Goal: Communication & Community: Answer question/provide support

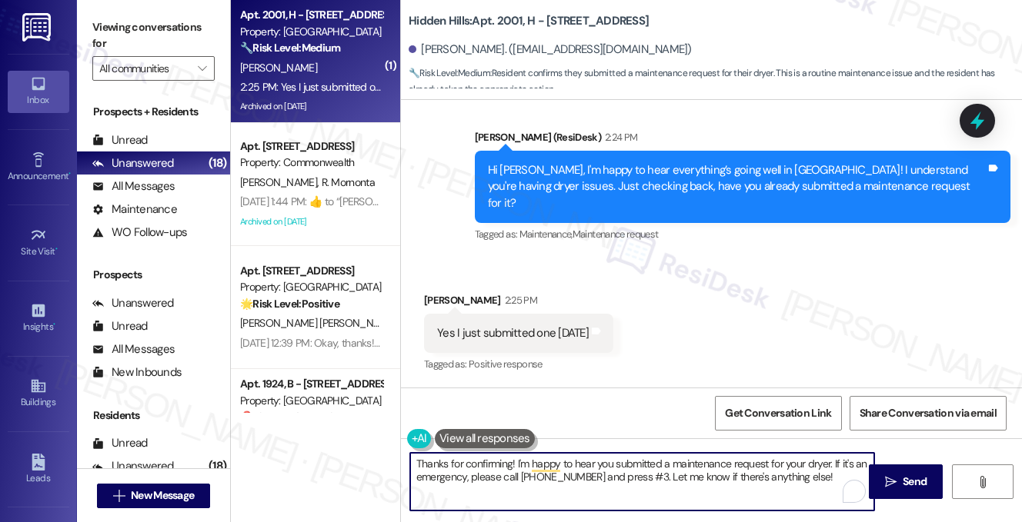
scroll to position [4302, 0]
drag, startPoint x: 814, startPoint y: 479, endPoint x: 640, endPoint y: 475, distance: 173.9
click at [640, 475] on textarea "Thanks for confirming! I'm happy to hear you submitted a maintenance request fo…" at bounding box center [642, 482] width 464 height 58
click at [650, 486] on textarea "Thanks for confirming! I'm happy to hear you submitted a maintenance request fo…" at bounding box center [642, 482] width 464 height 58
drag, startPoint x: 830, startPoint y: 462, endPoint x: 516, endPoint y: 452, distance: 314.9
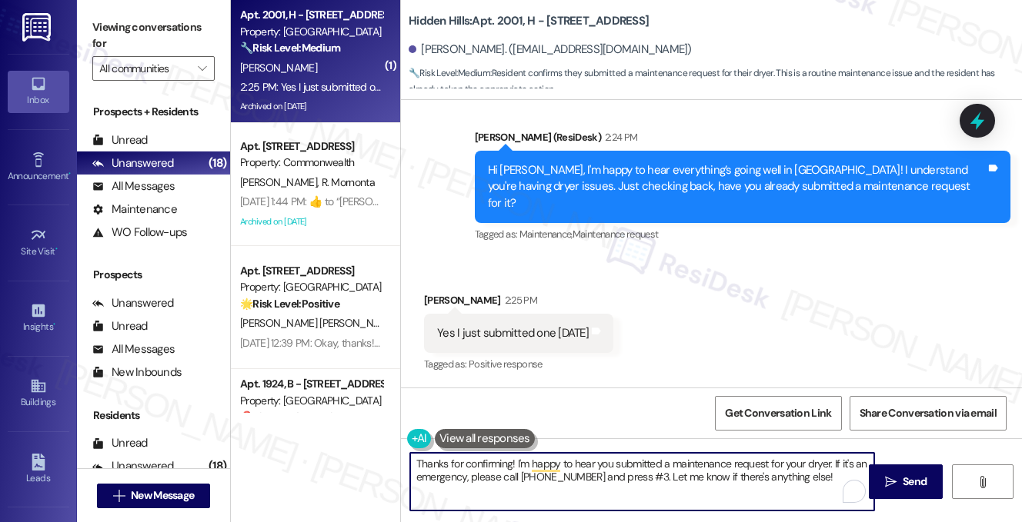
click at [516, 452] on div "Thanks for confirming! I'm happy to hear you submitted a maintenance request fo…" at bounding box center [711, 496] width 621 height 115
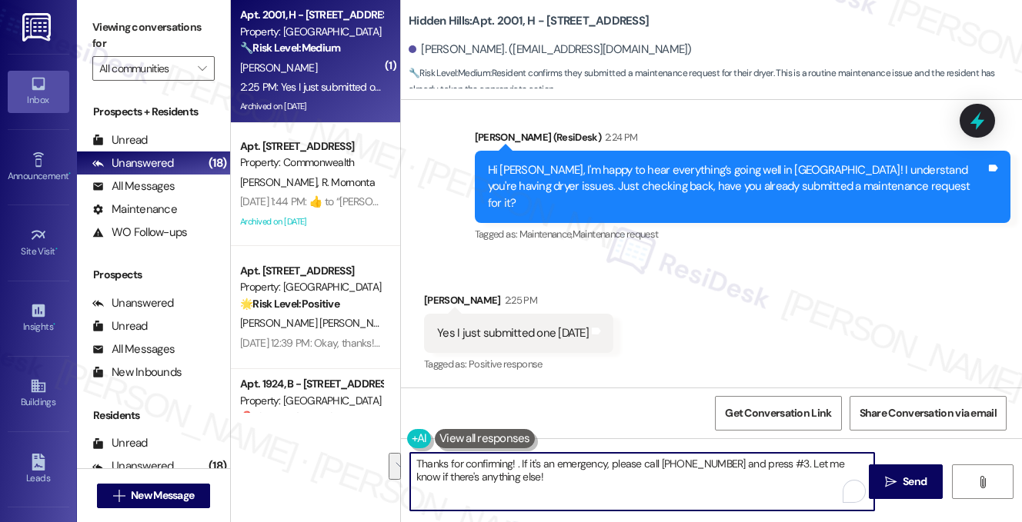
drag, startPoint x: 524, startPoint y: 479, endPoint x: 517, endPoint y: 461, distance: 19.0
click at [517, 461] on textarea "Thanks for confirming! . If it's an emergency, please call [PHONE_NUMBER] and p…" at bounding box center [642, 482] width 464 height 58
click at [711, 469] on textarea "Thanks for confirming! If you have any other questions or concerns, please feel…" at bounding box center [642, 482] width 464 height 58
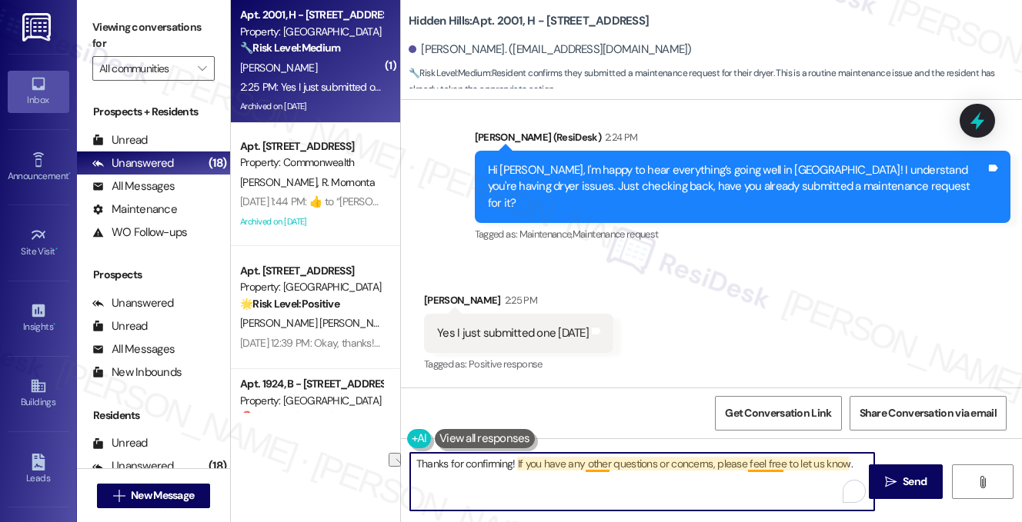
click at [783, 469] on textarea "Thanks for confirming! If you have any other questions or concerns, please feel…" at bounding box center [642, 482] width 464 height 58
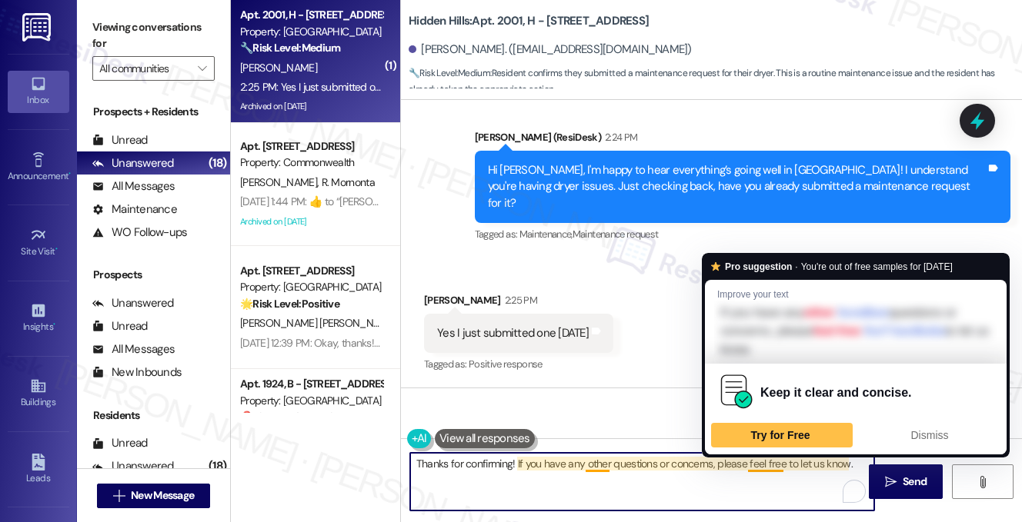
click at [853, 459] on textarea "Thanks for confirming! If you have any other questions or concerns, please feel…" at bounding box center [642, 482] width 464 height 58
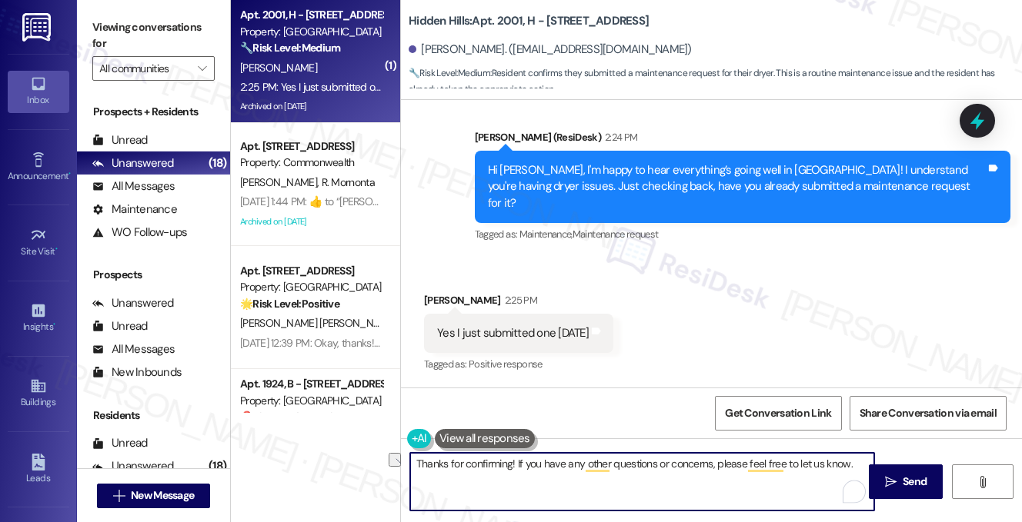
drag, startPoint x: 853, startPoint y: 467, endPoint x: 748, endPoint y: 467, distance: 105.4
click at [748, 467] on textarea "Thanks for confirming! If you have any other questions or concerns, please feel…" at bounding box center [642, 482] width 464 height 58
type textarea "Thanks for confirming! If you have any other questions or concerns, please don'…"
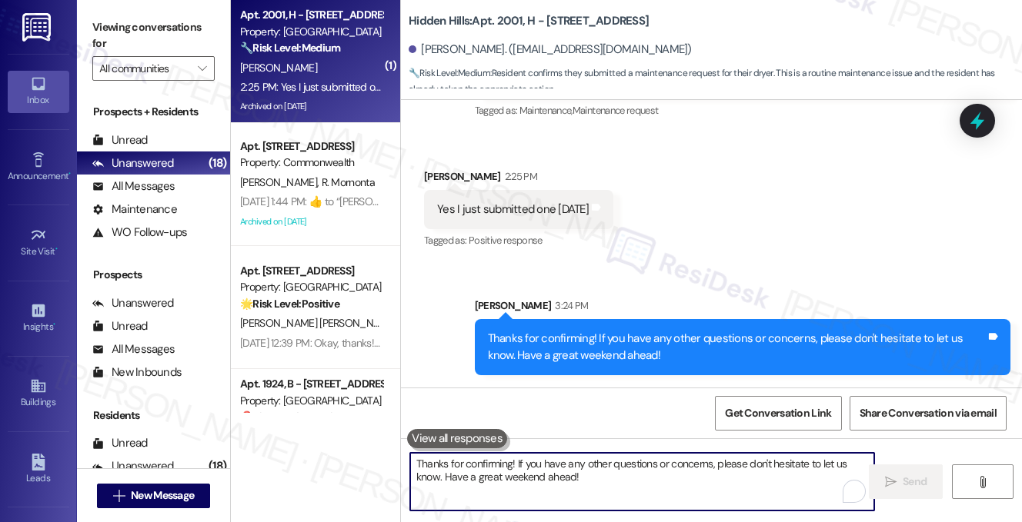
scroll to position [4426, 0]
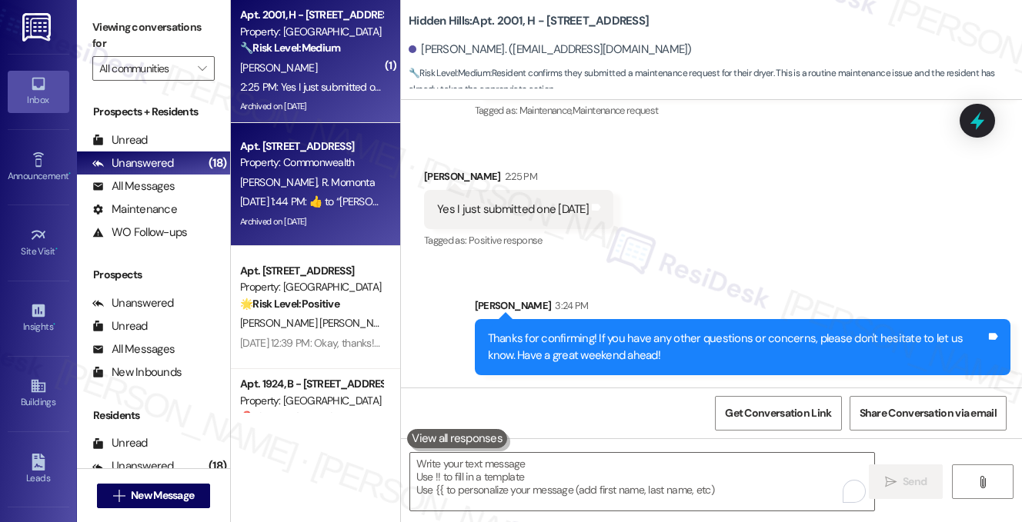
click at [342, 169] on div "Property: Commonwealth" at bounding box center [311, 163] width 142 height 16
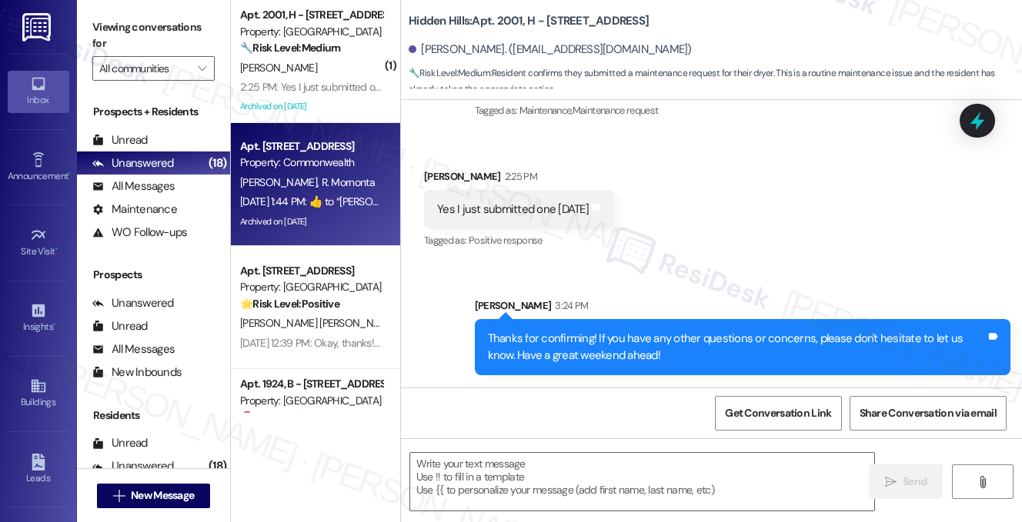
type textarea "Fetching suggested responses. Please feel free to read through the conversation…"
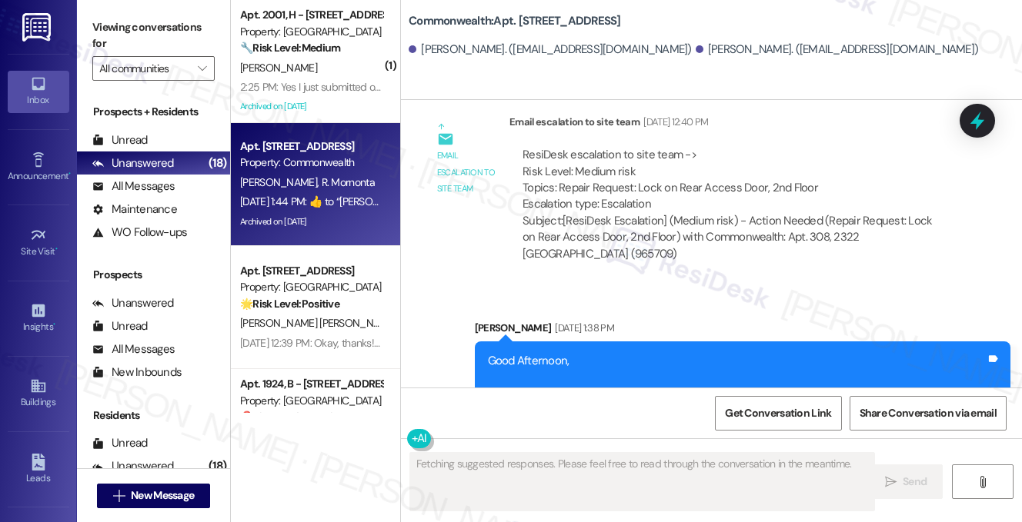
scroll to position [33531, 0]
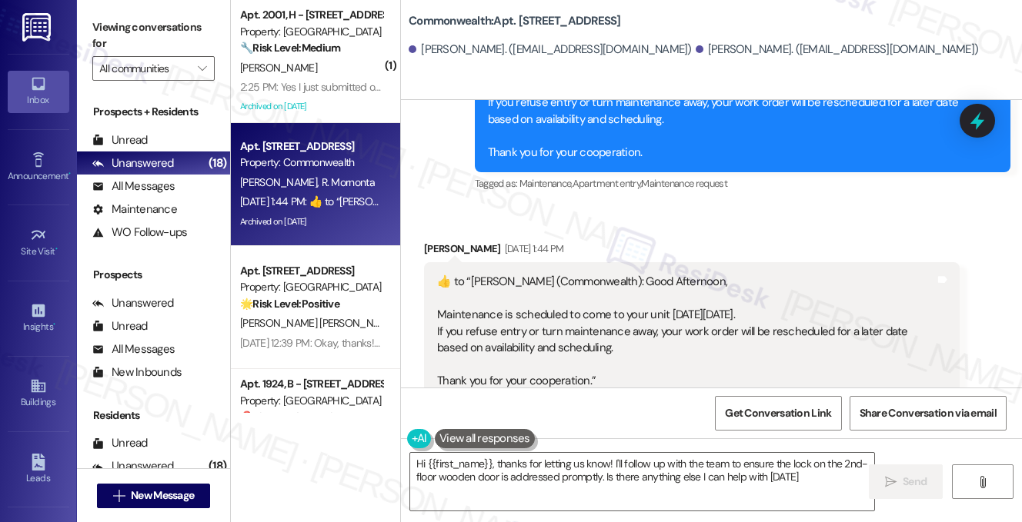
type textarea "Hi {{first_name}}, thanks for letting us know! I'll follow up with the team to …"
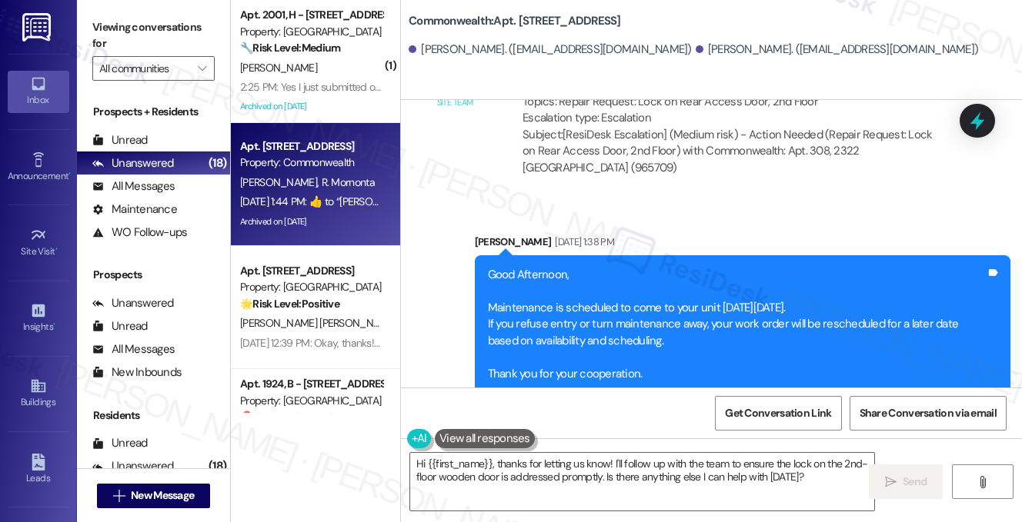
scroll to position [33300, 0]
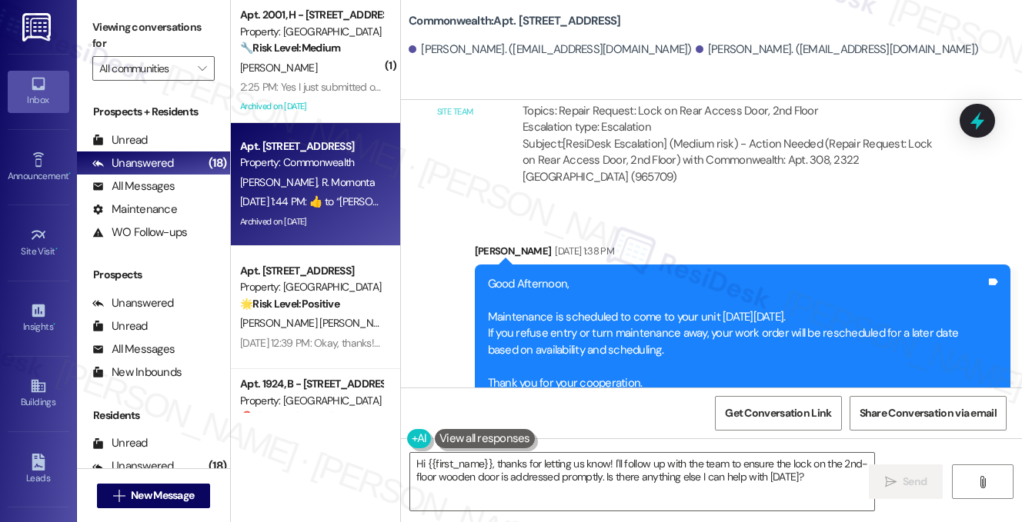
click at [508, 304] on div "Good Afternoon, Maintenance is scheduled to come to your unit [DATE][DATE]. If …" at bounding box center [737, 333] width 498 height 115
click at [509, 304] on div "Good Afternoon, Maintenance is scheduled to come to your unit [DATE][DATE]. If …" at bounding box center [737, 333] width 498 height 115
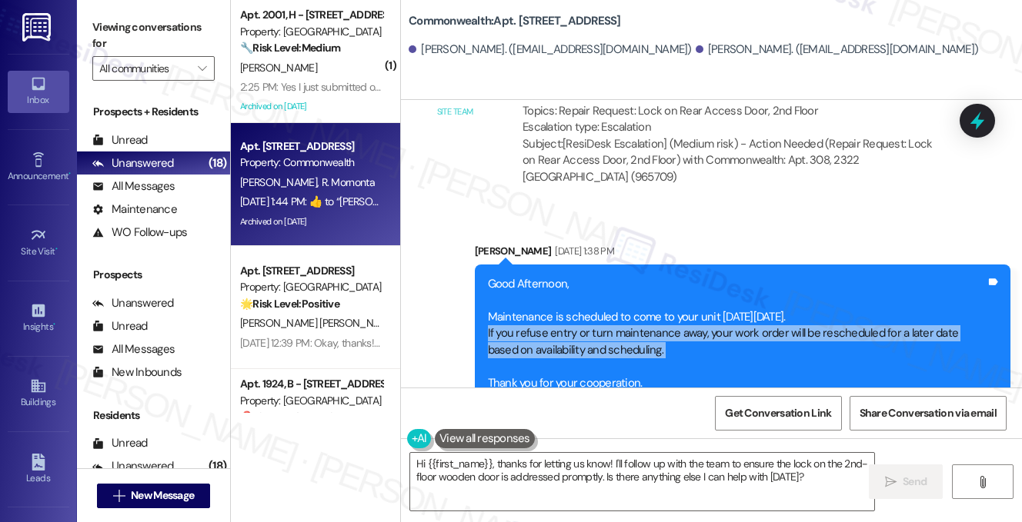
click at [509, 304] on div "Good Afternoon, Maintenance is scheduled to come to your unit [DATE][DATE]. If …" at bounding box center [737, 333] width 498 height 115
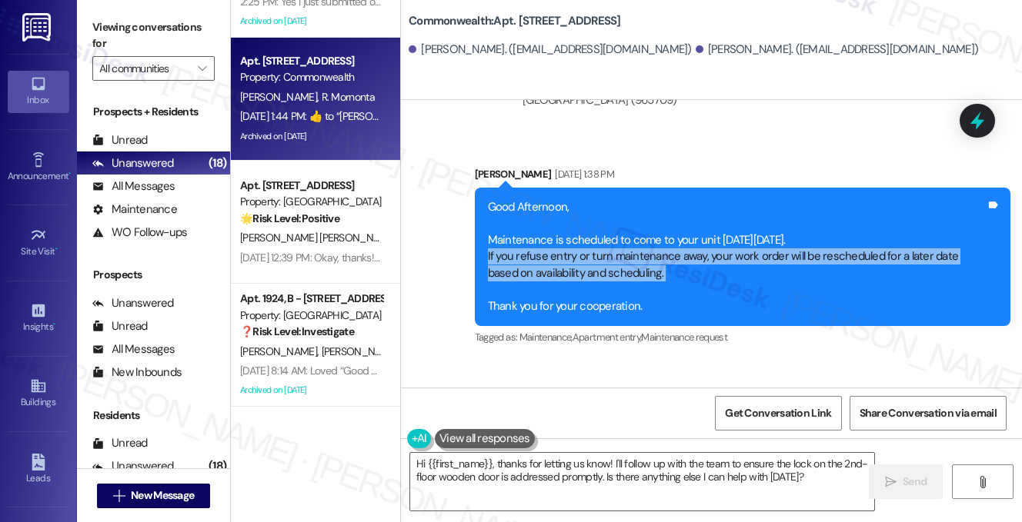
scroll to position [231, 0]
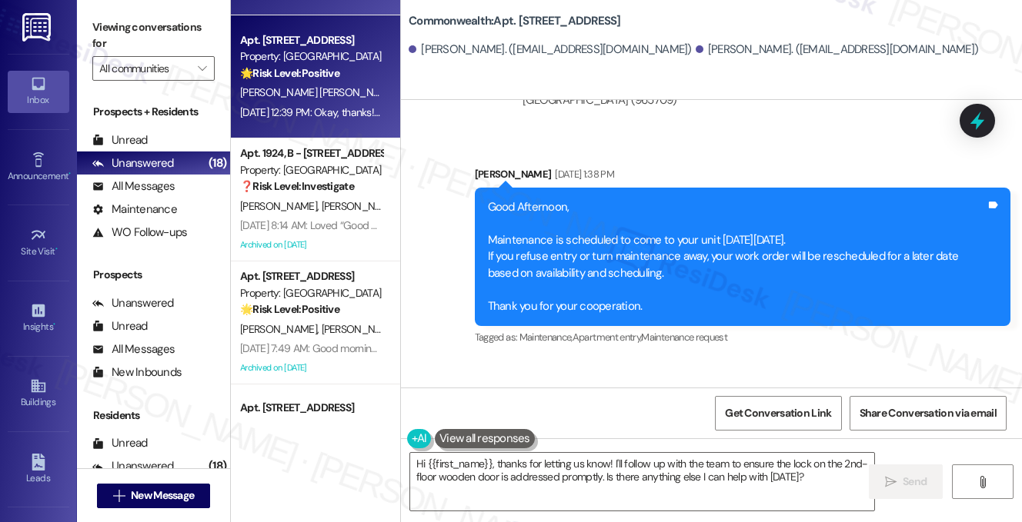
click at [325, 75] on strong "🌟 Risk Level: Positive" at bounding box center [289, 73] width 99 height 14
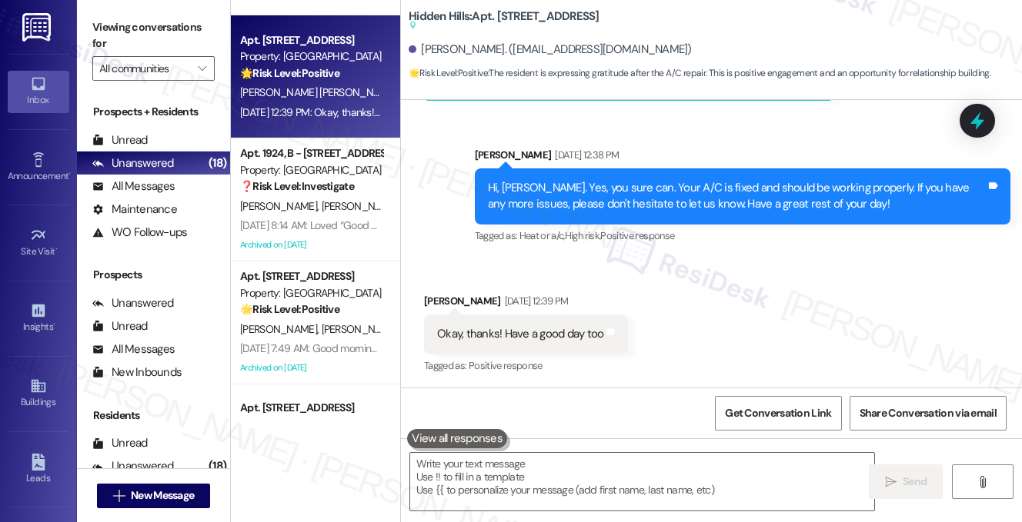
scroll to position [270, 0]
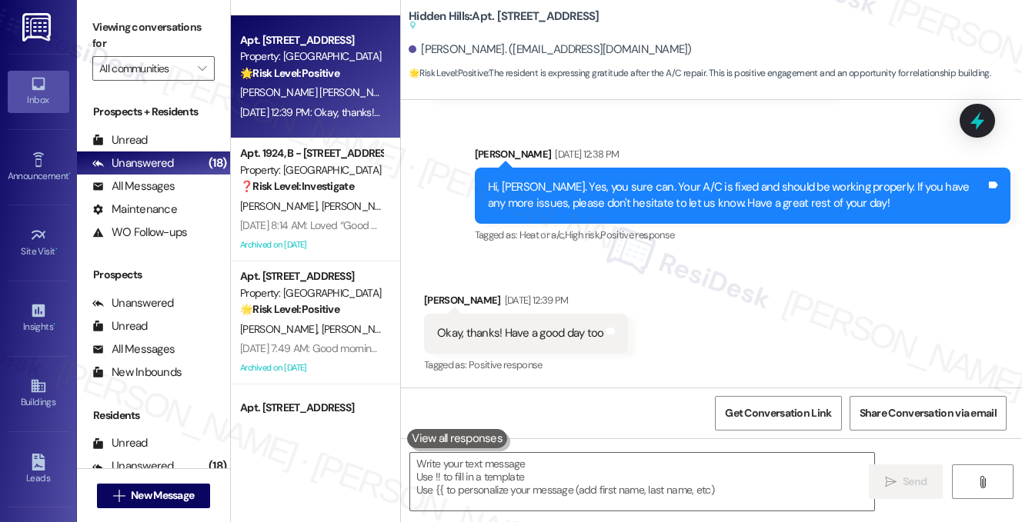
click at [510, 339] on div "Okay, thanks! Have a good day too" at bounding box center [520, 333] width 166 height 16
click at [617, 200] on div "Hi, [PERSON_NAME]. Yes, you sure can. Your A/C is fixed and should be working p…" at bounding box center [737, 195] width 498 height 33
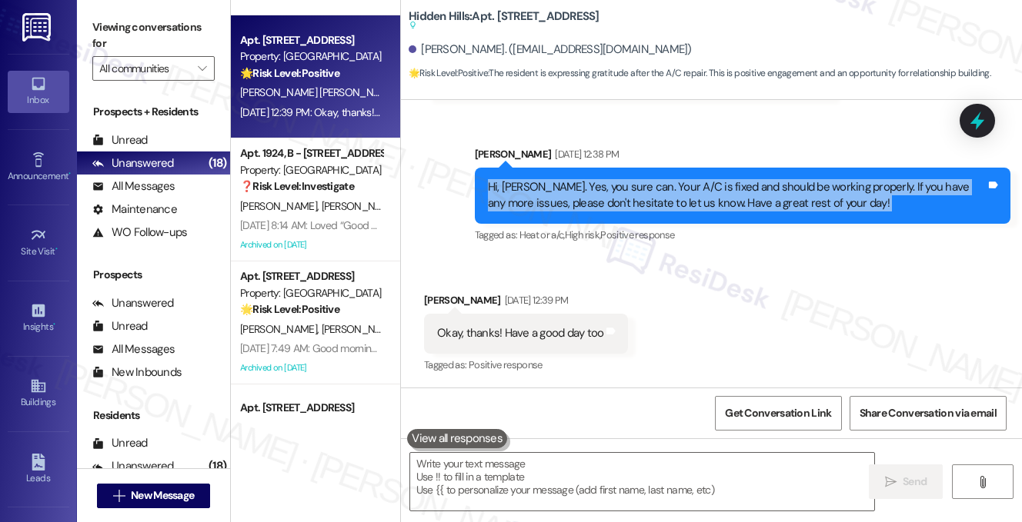
click at [617, 200] on div "Hi, [PERSON_NAME]. Yes, you sure can. Your A/C is fixed and should be working p…" at bounding box center [737, 195] width 498 height 33
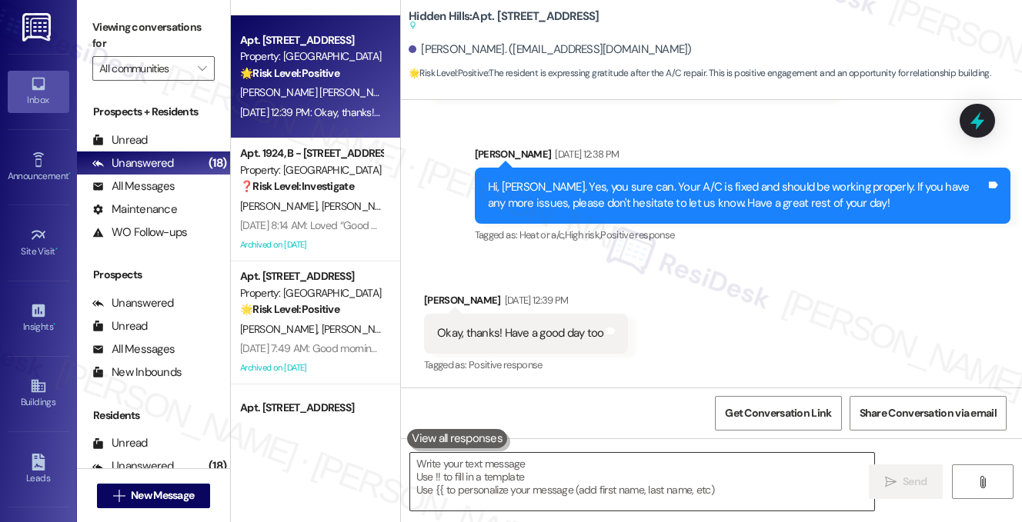
click at [542, 477] on textarea at bounding box center [642, 482] width 464 height 58
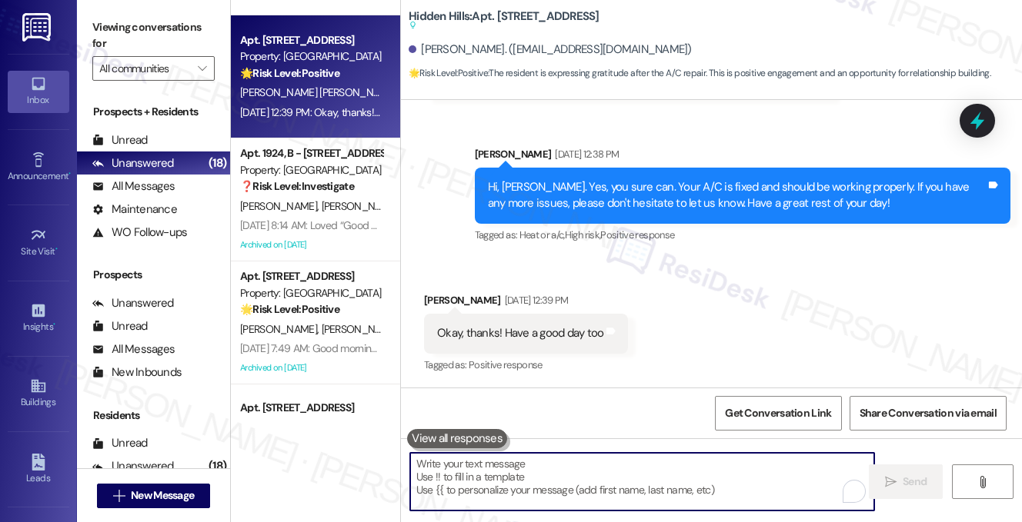
type textarea "K"
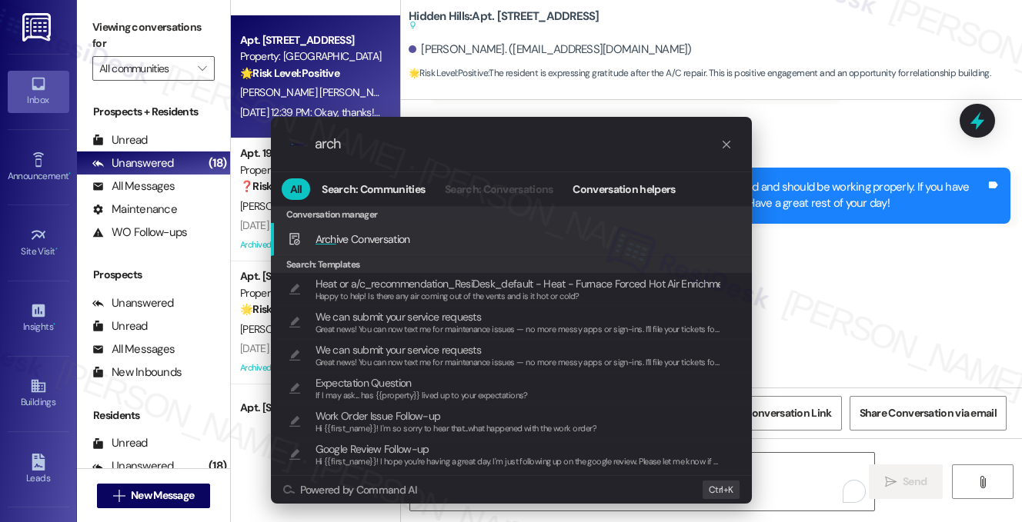
type input "arch"
click at [399, 235] on span "Arch ive Conversation" at bounding box center [362, 239] width 95 height 14
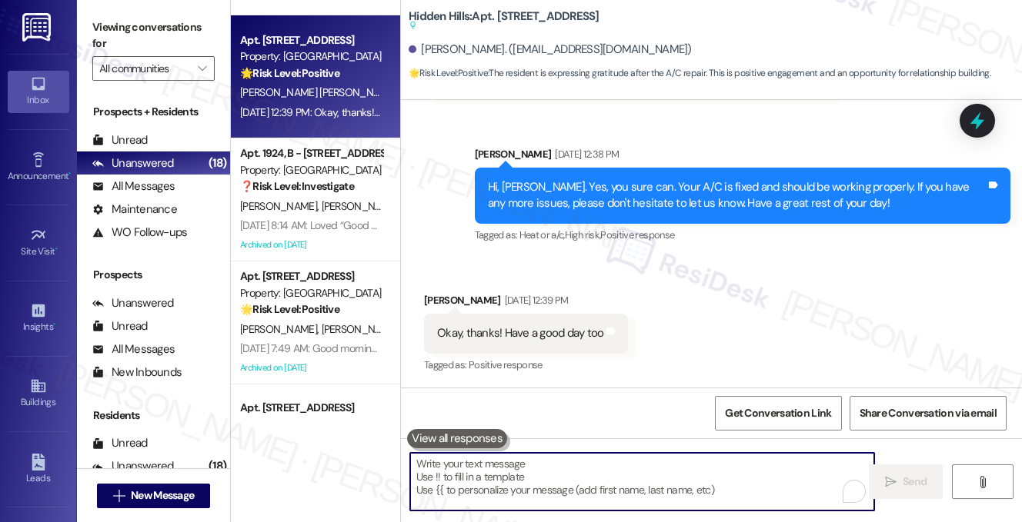
click at [541, 326] on div "Okay, thanks! Have a good day too" at bounding box center [520, 333] width 166 height 16
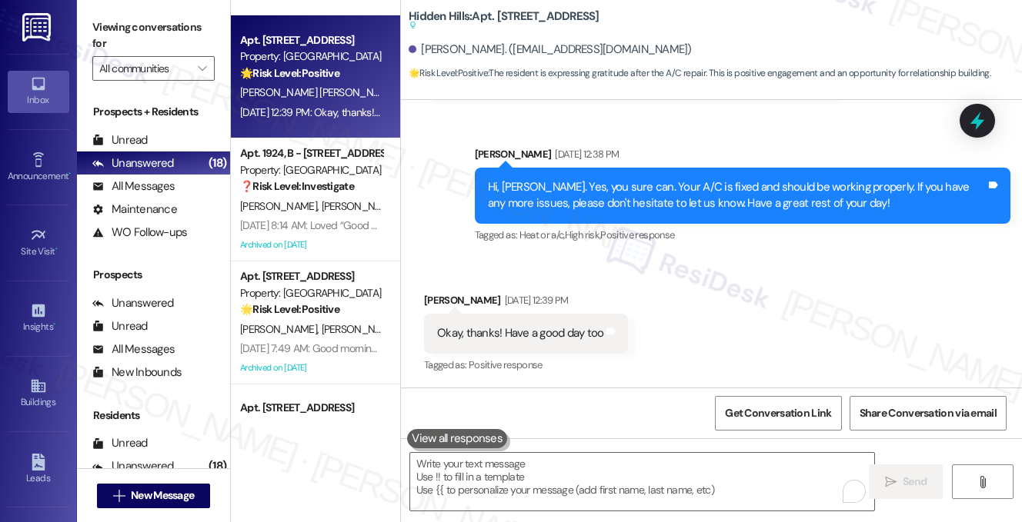
click at [730, 328] on div "Received via SMS [PERSON_NAME] [DATE] 12:39 PM Okay, thanks! Have a good day to…" at bounding box center [711, 323] width 621 height 130
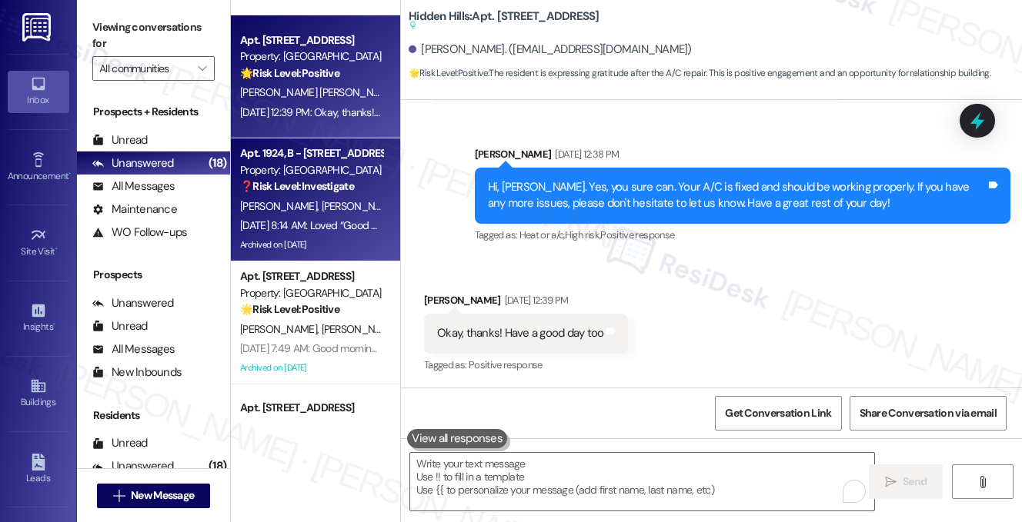
click at [291, 193] on div "❓ Risk Level: Investigate" at bounding box center [311, 187] width 142 height 16
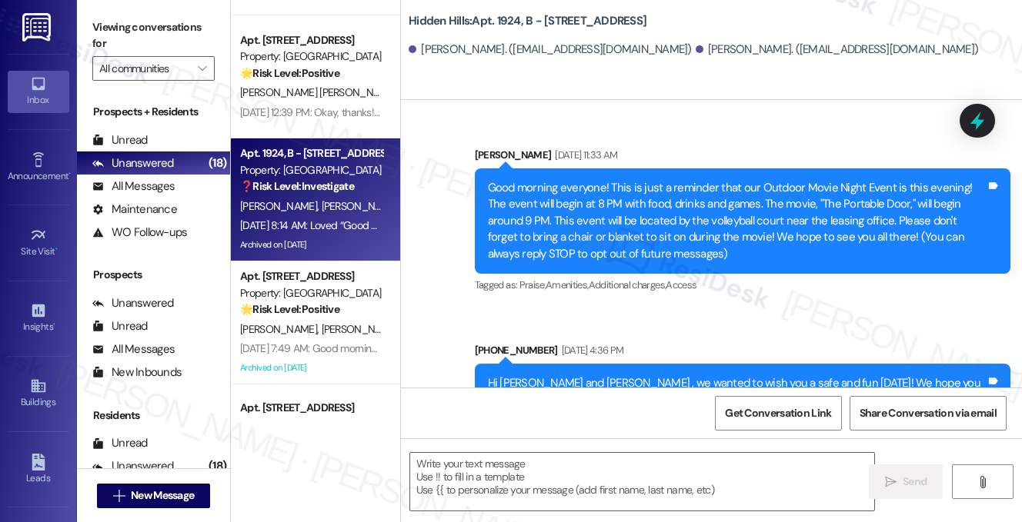
type textarea "Fetching suggested responses. Please feel free to read through the conversation…"
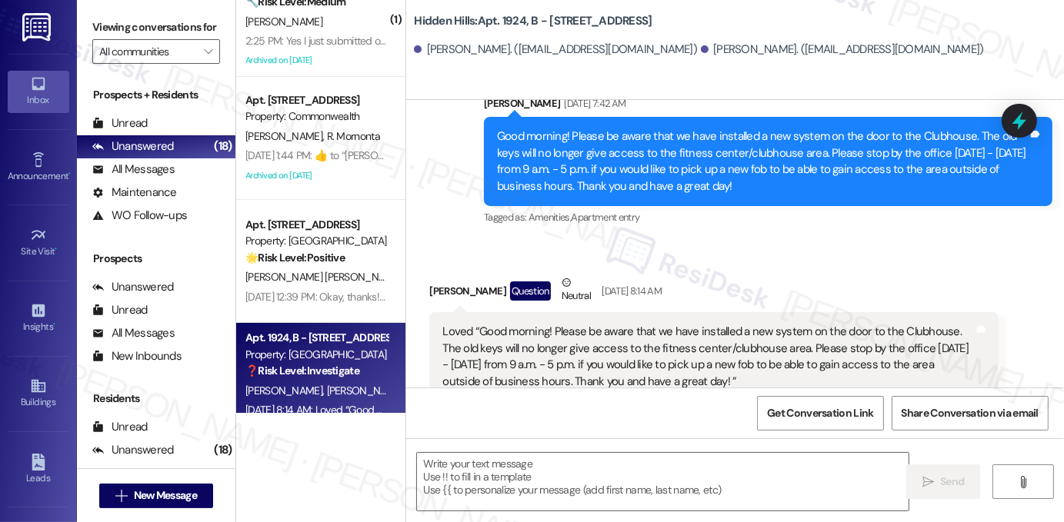
scroll to position [0, 0]
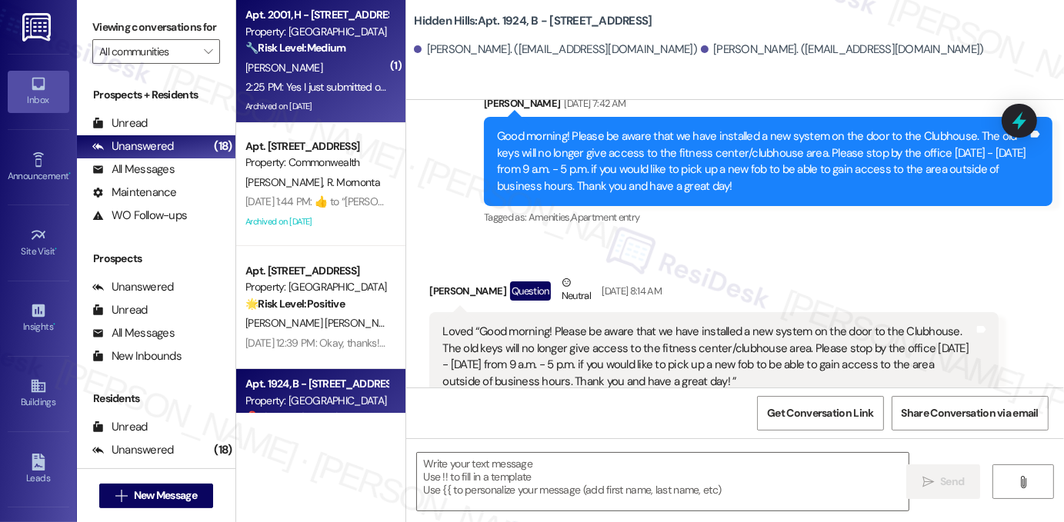
click at [336, 85] on div "2:25 PM: Yes I just submitted one [DATE] 2:25 PM: Yes I just submitted one [DAT…" at bounding box center [333, 87] width 177 height 14
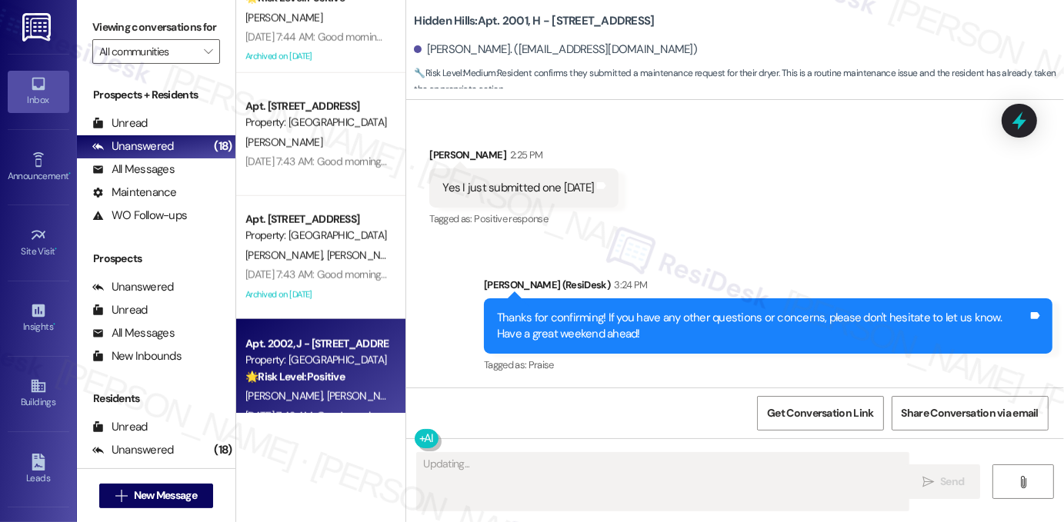
scroll to position [1539, 0]
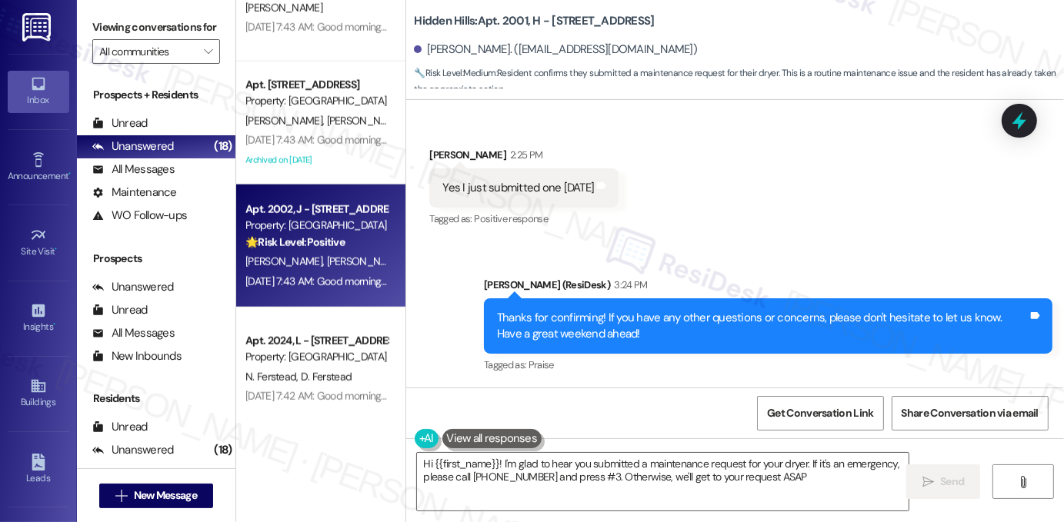
type textarea "Hi {{first_name}}! I'm glad to hear you submitted a maintenance request for you…"
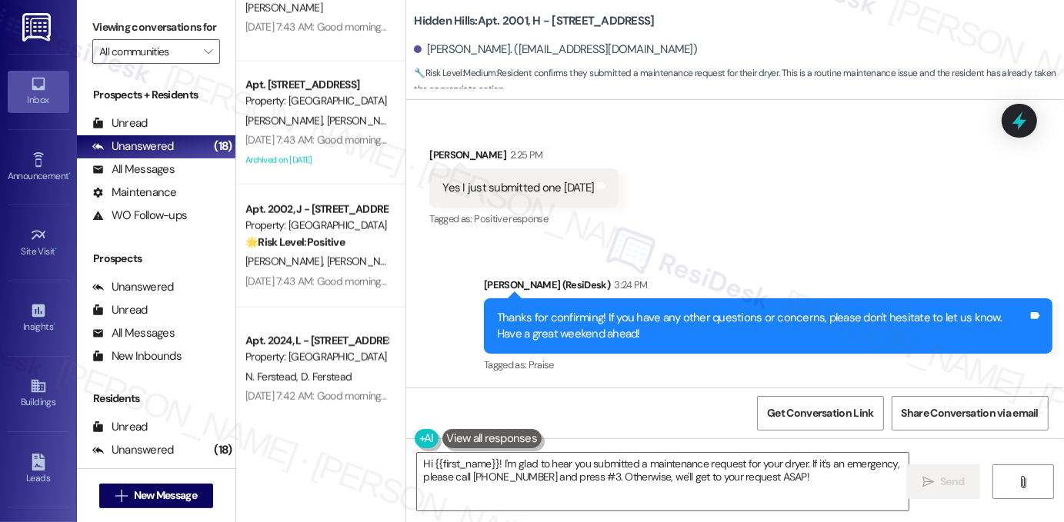
scroll to position [1803, 0]
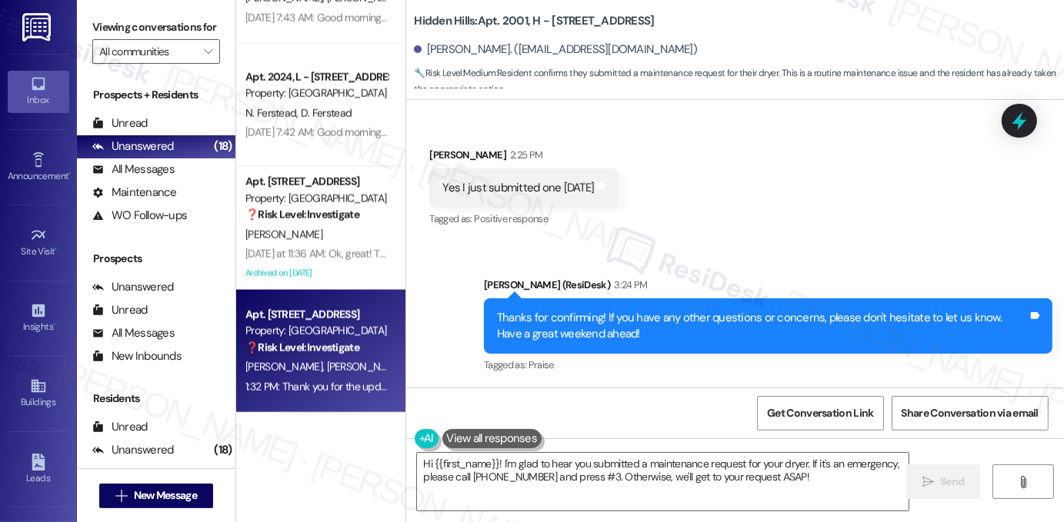
click at [341, 365] on span "[PERSON_NAME]" at bounding box center [365, 367] width 77 height 14
type textarea "Fetching suggested responses. Please feel free to read through the conversation…"
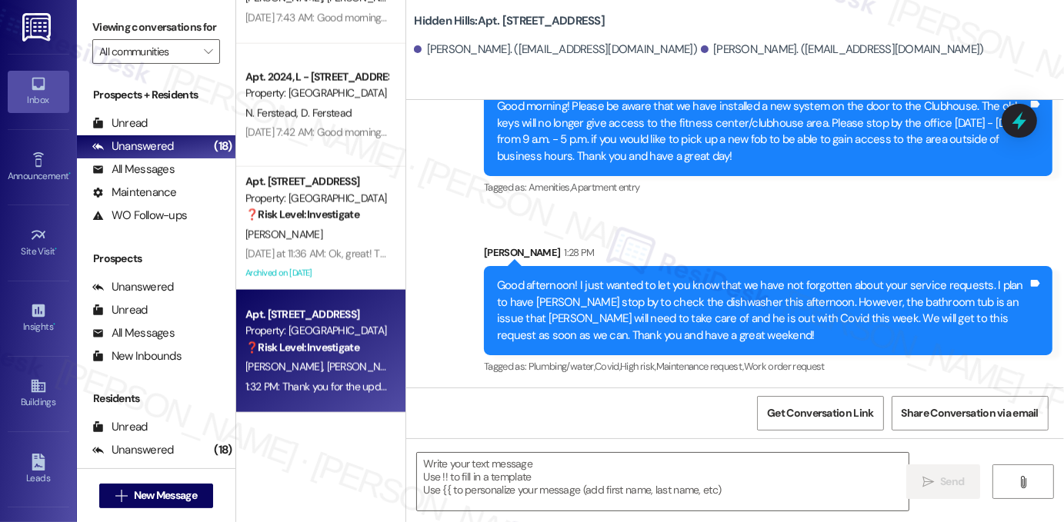
type textarea "Fetching suggested responses. Please feel free to read through the conversation…"
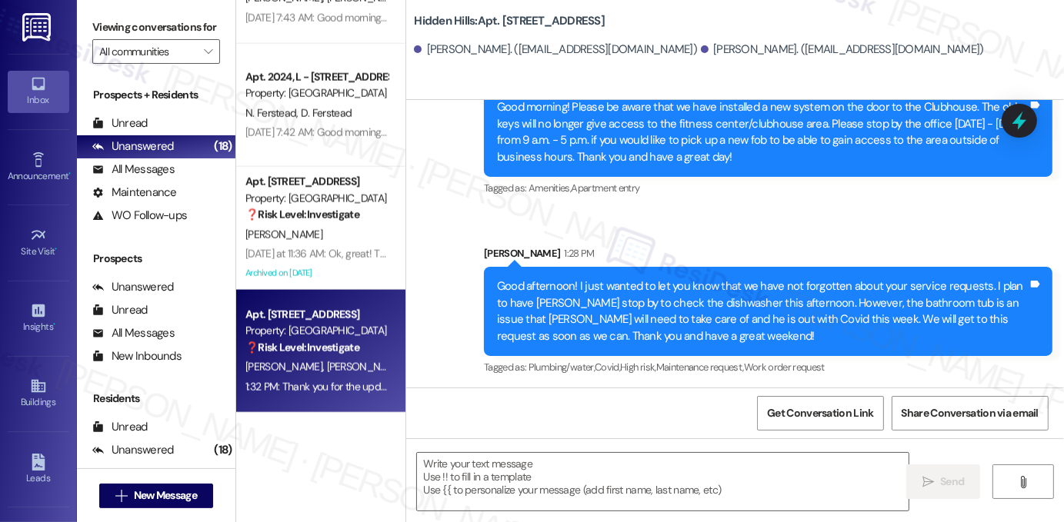
scroll to position [20613, 0]
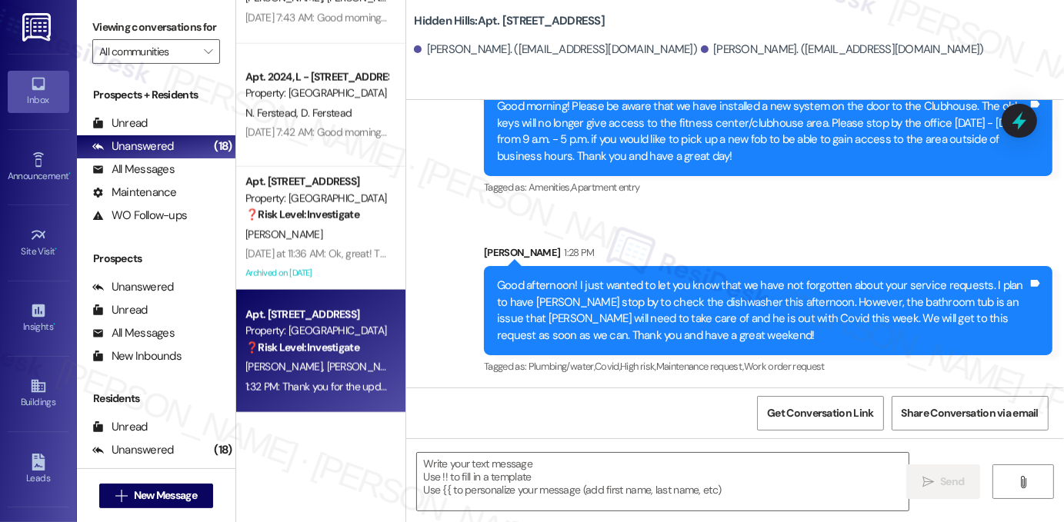
click at [683, 278] on div "Good afternoon! I just wanted to let you know that we have not forgotten about …" at bounding box center [762, 311] width 531 height 66
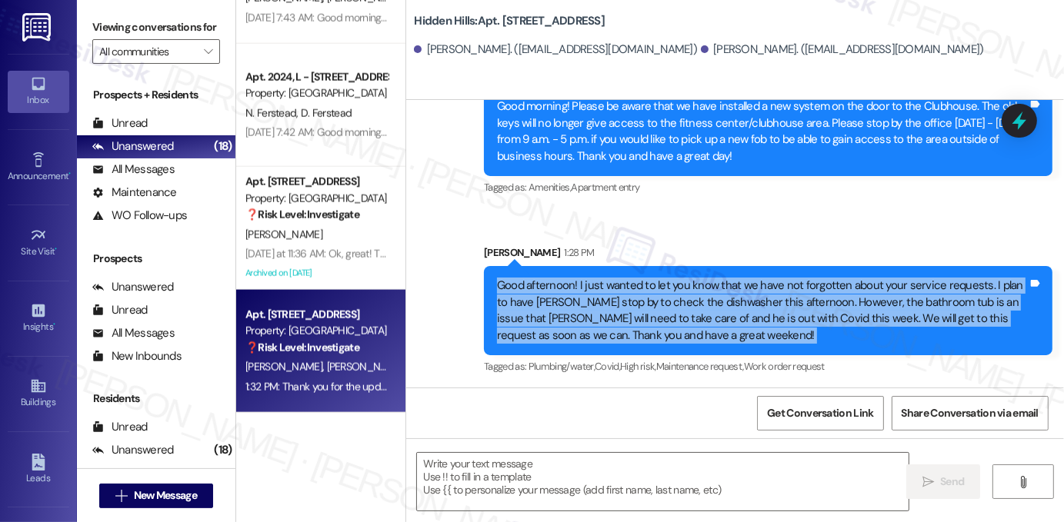
click at [683, 278] on div "Good afternoon! I just wanted to let you know that we have not forgotten about …" at bounding box center [762, 311] width 531 height 66
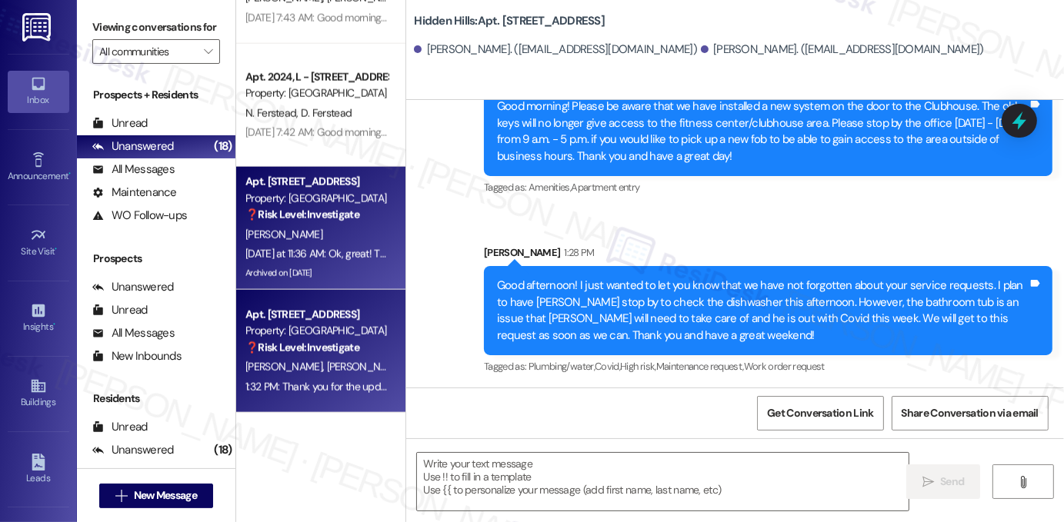
click at [324, 239] on div "[PERSON_NAME]" at bounding box center [316, 234] width 145 height 19
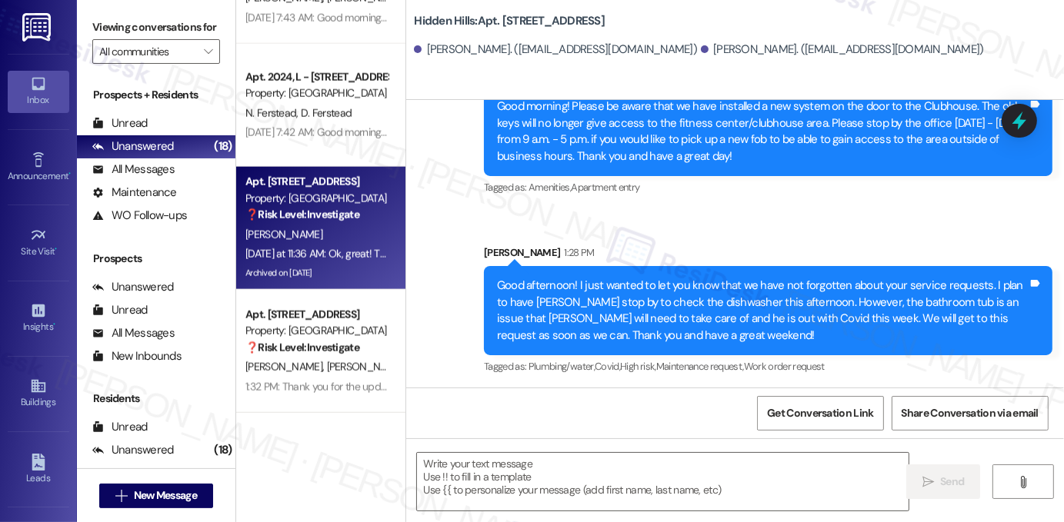
type textarea "Fetching suggested responses. Please feel free to read through the conversation…"
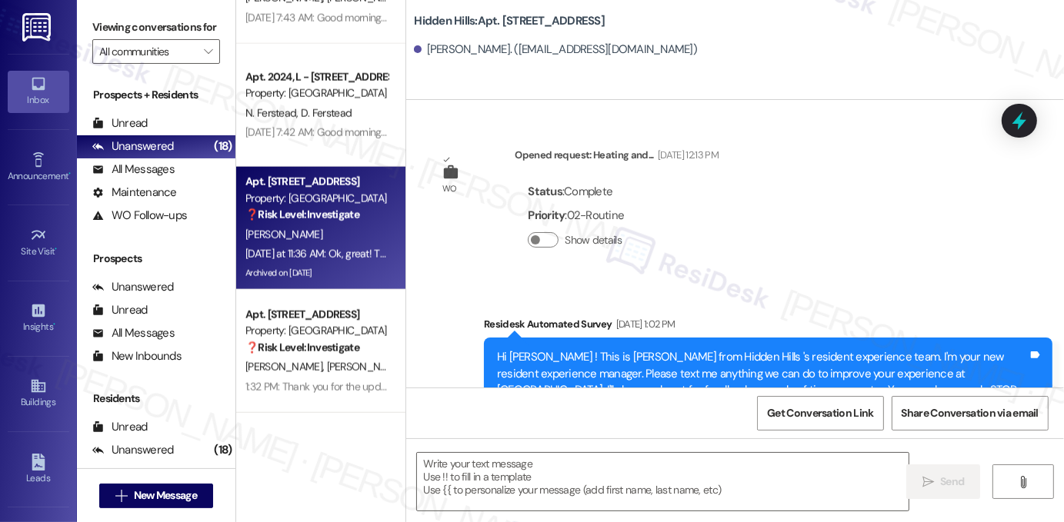
type textarea "Fetching suggested responses. Please feel free to read through the conversation…"
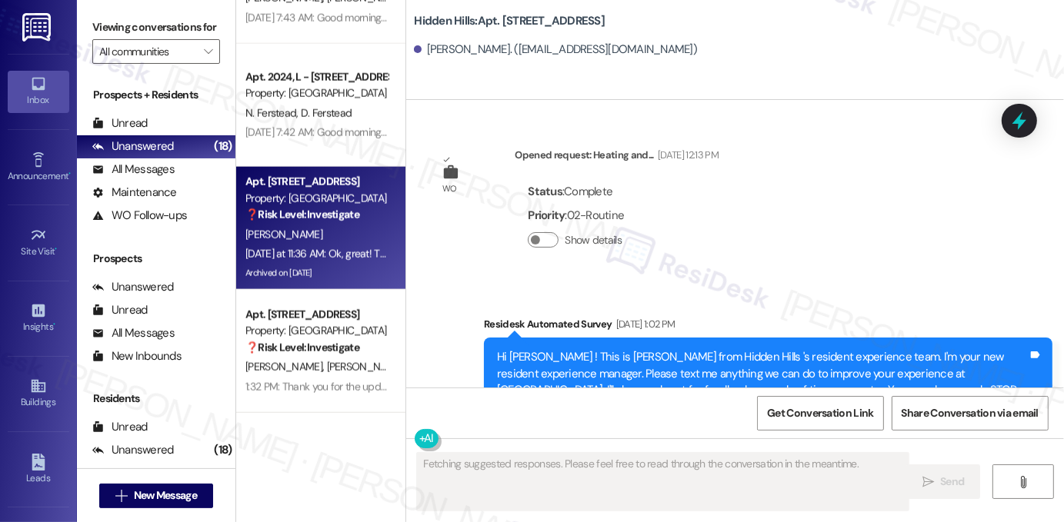
scroll to position [18056, 0]
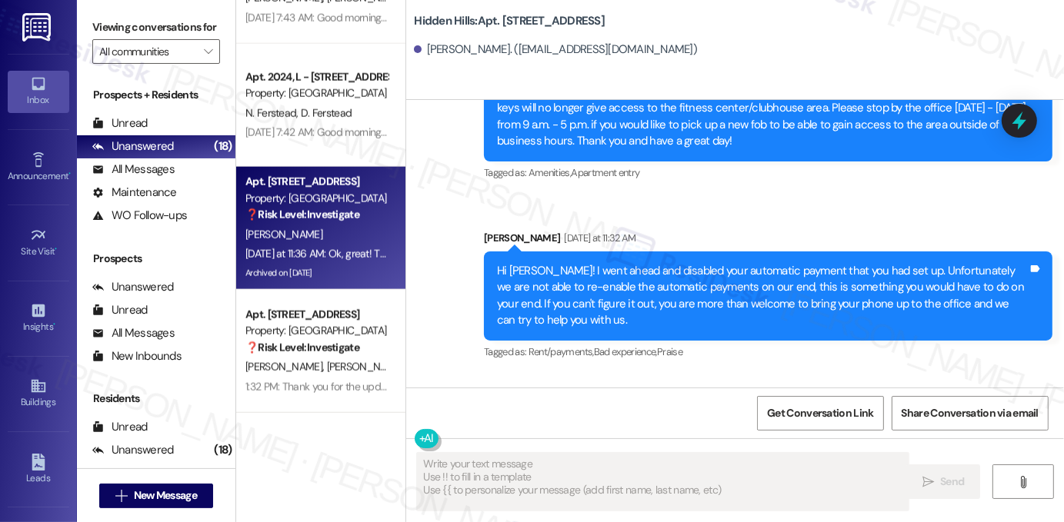
click at [618, 442] on div "Ok, great! Thanks so much and if I can't figure it out, I'll come to the office." at bounding box center [619, 450] width 355 height 16
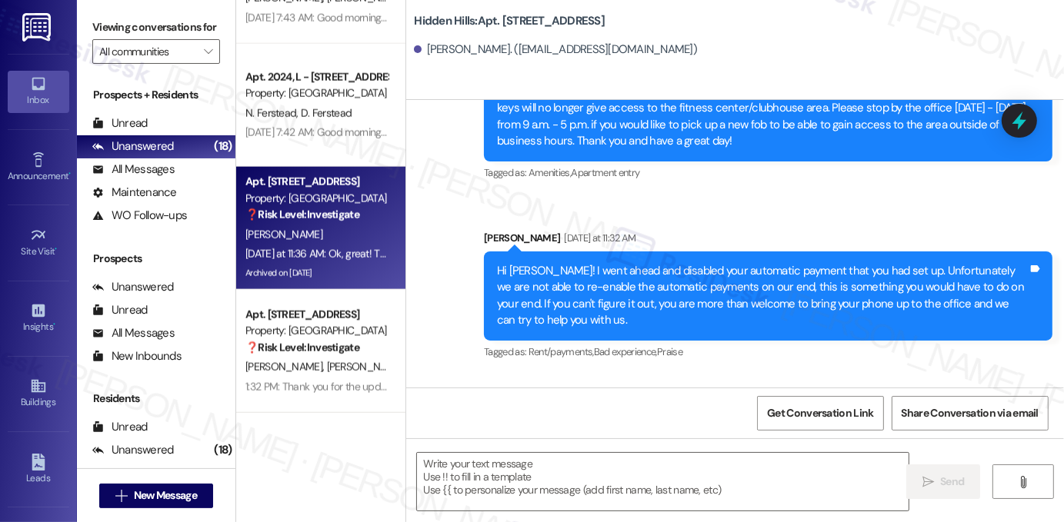
click at [618, 442] on div "Ok, great! Thanks so much and if I can't figure it out, I'll come to the office." at bounding box center [619, 450] width 355 height 16
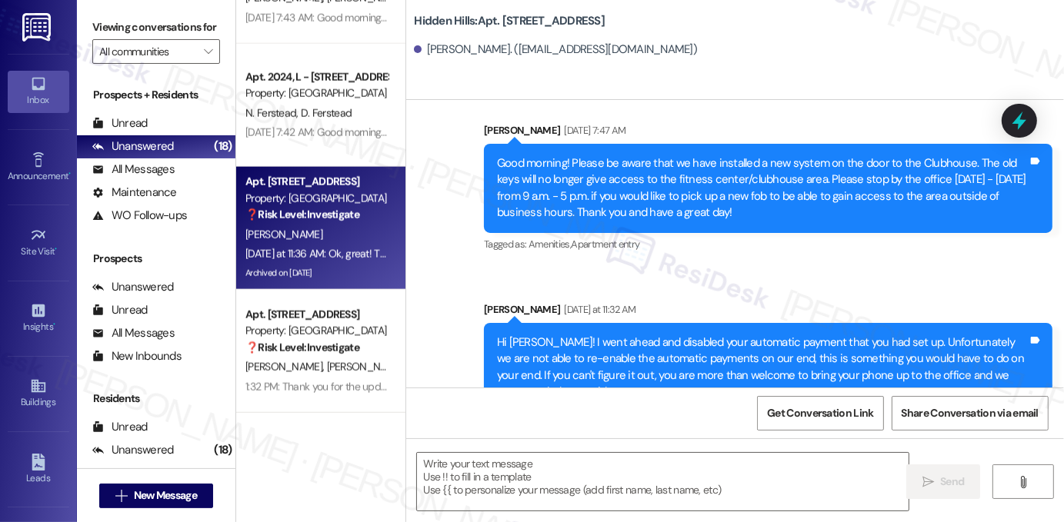
scroll to position [17902, 0]
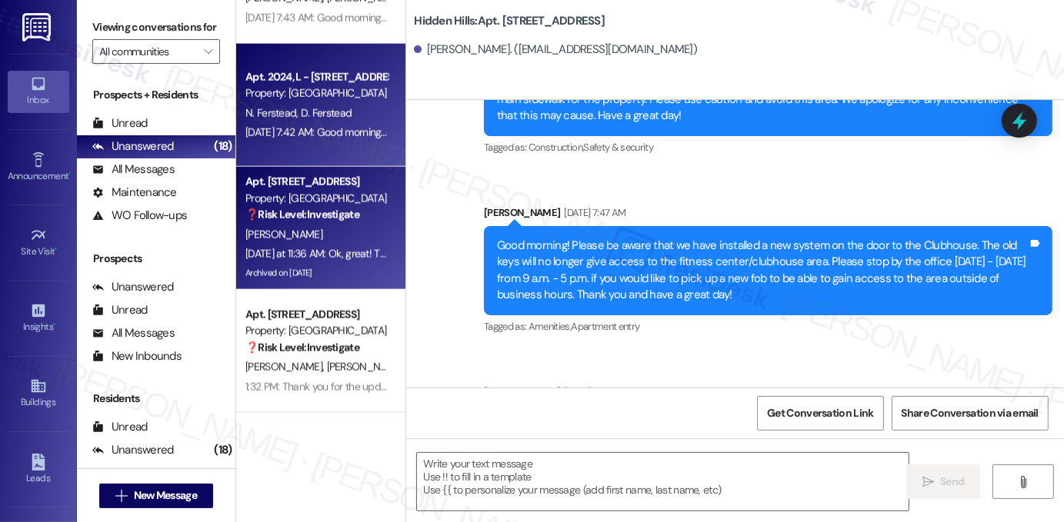
click at [326, 150] on div "Apt. 2024, L - [STREET_ADDRESS] Property: [GEOGRAPHIC_DATA] N. Ferstead D. Fers…" at bounding box center [320, 105] width 169 height 123
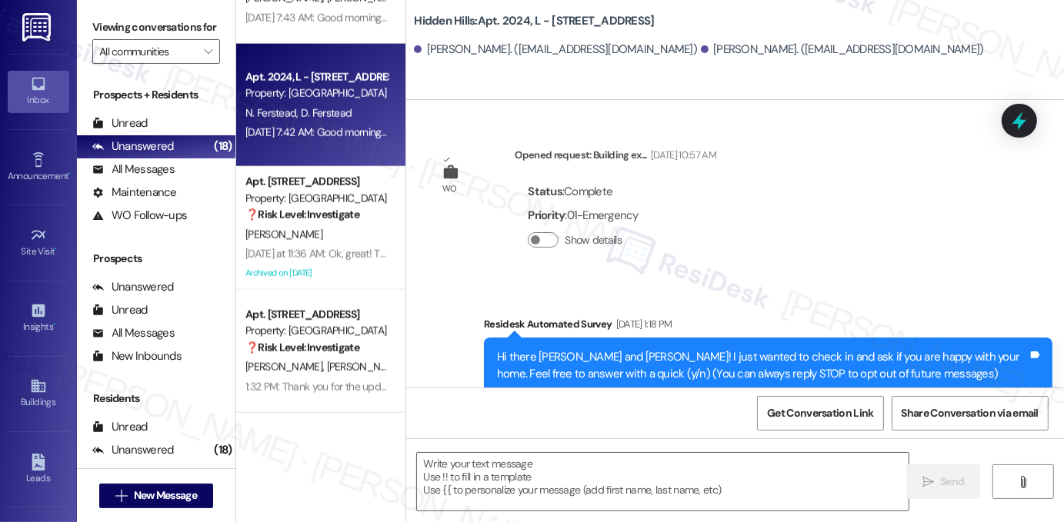
scroll to position [24800, 0]
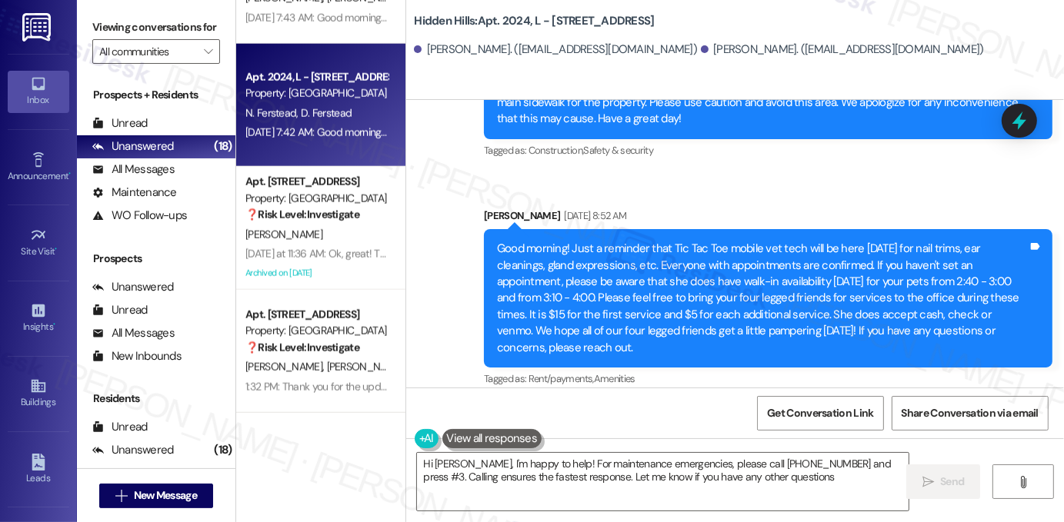
type textarea "Hi [PERSON_NAME], I'm happy to help! For maintenance emergencies, please call […"
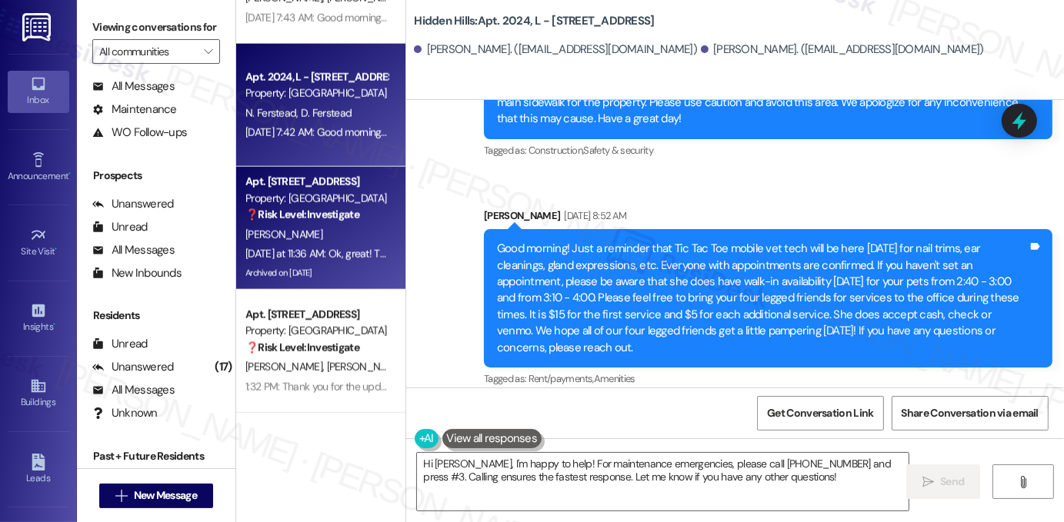
scroll to position [128, 0]
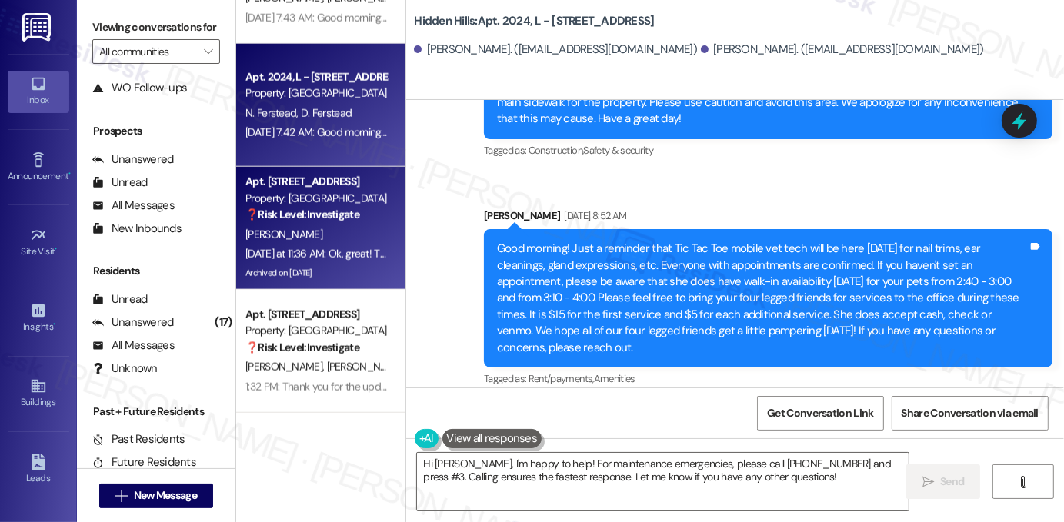
click at [326, 232] on div "[PERSON_NAME]" at bounding box center [316, 234] width 145 height 19
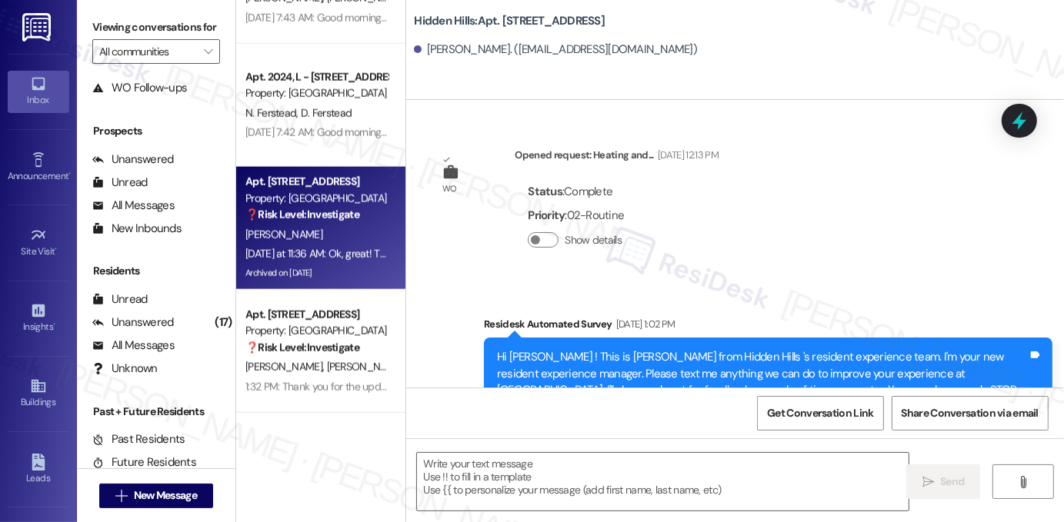
scroll to position [18056, 0]
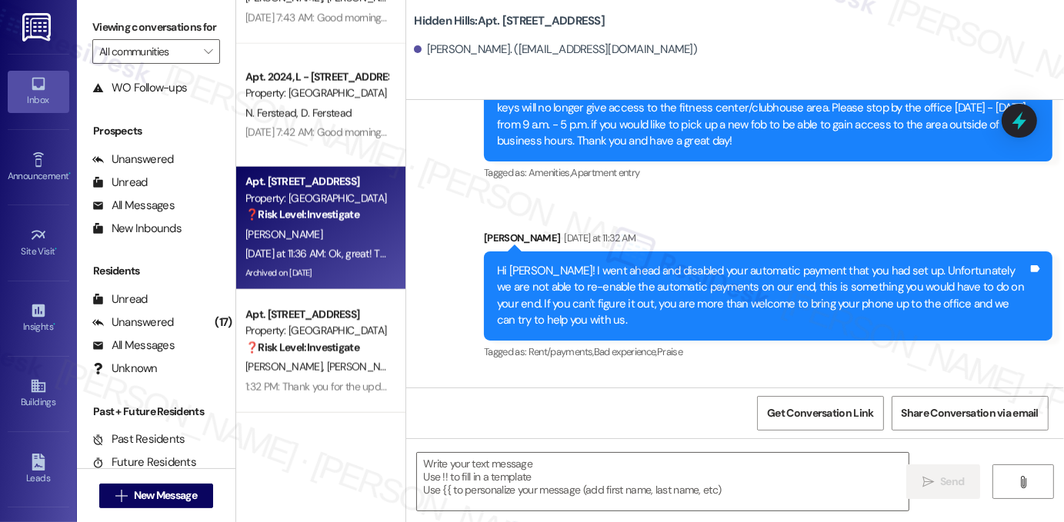
type textarea "Fetching suggested responses. Please feel free to read through the conversation…"
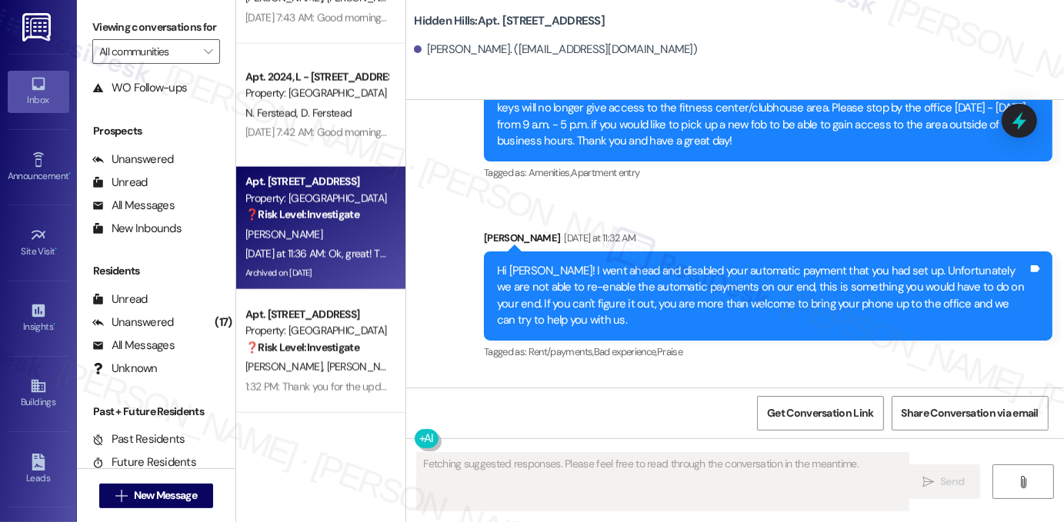
click at [590, 431] on div "Ok, great! Thanks so much and if I can't figure it out, I'll come to the office…" at bounding box center [625, 450] width 392 height 39
click at [589, 431] on div "Ok, great! Thanks so much and if I can't figure it out, I'll come to the office…" at bounding box center [625, 450] width 392 height 39
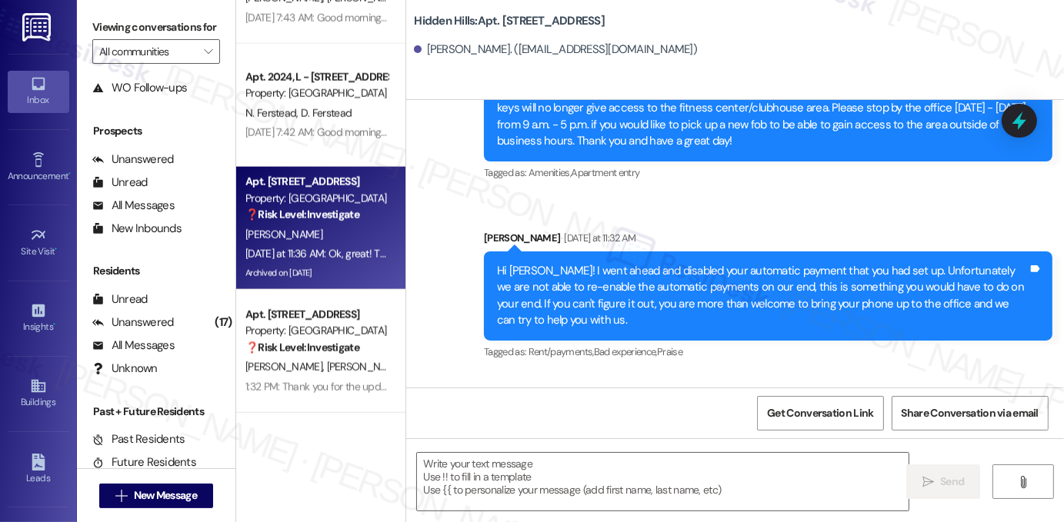
click at [589, 431] on div "Ok, great! Thanks so much and if I can't figure it out, I'll come to the office…" at bounding box center [625, 450] width 392 height 39
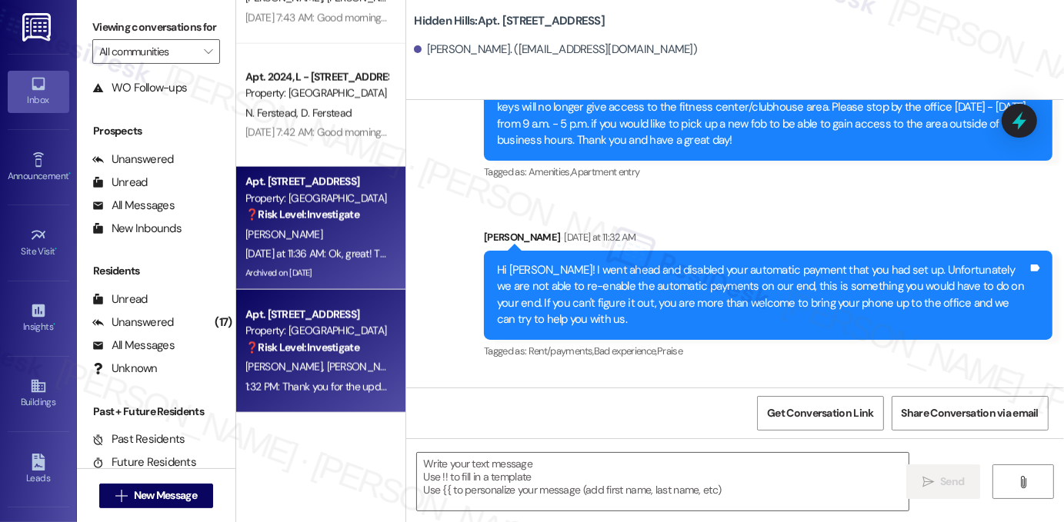
click at [322, 325] on div "Property: [GEOGRAPHIC_DATA]" at bounding box center [316, 331] width 142 height 16
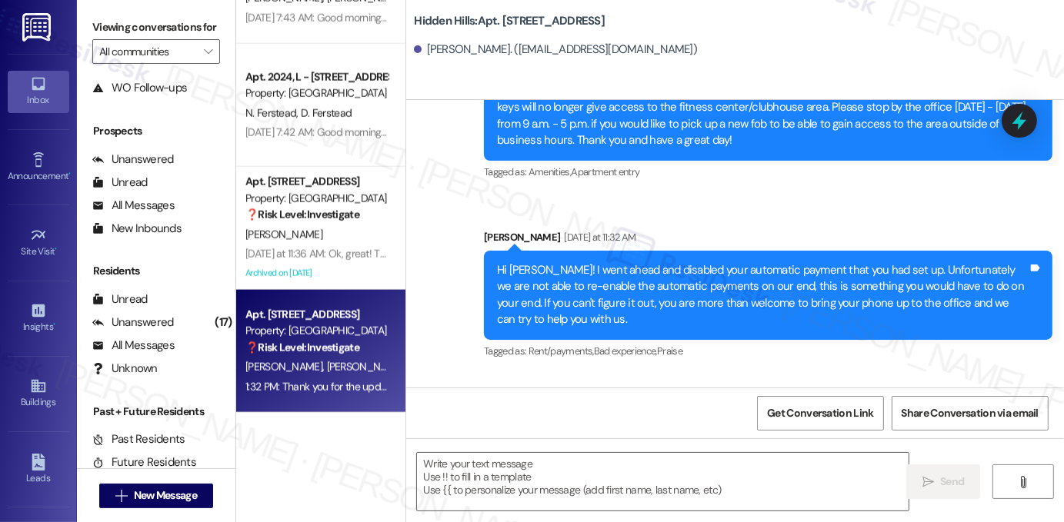
type textarea "Fetching suggested responses. Please feel free to read through the conversation…"
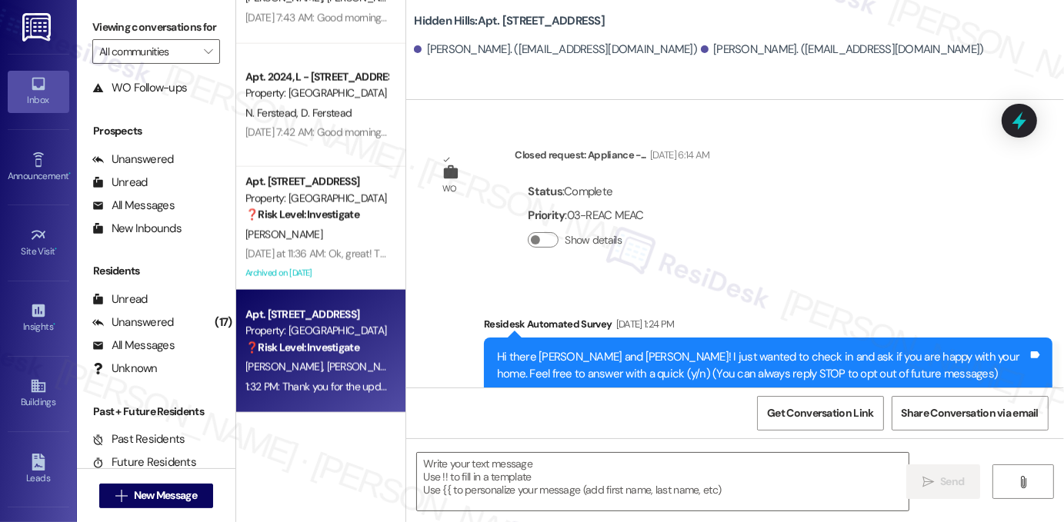
type textarea "Fetching suggested responses. Please feel free to read through the conversation…"
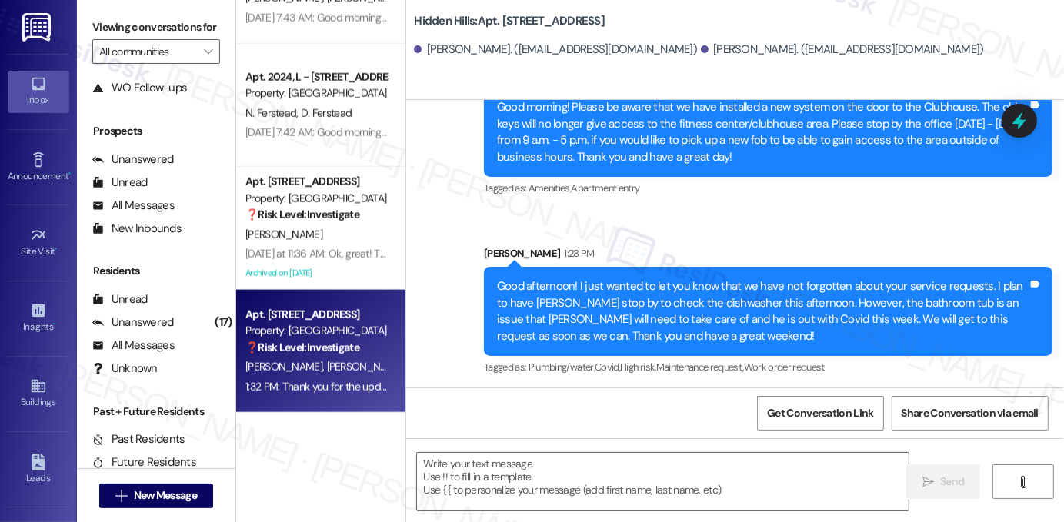
scroll to position [20613, 0]
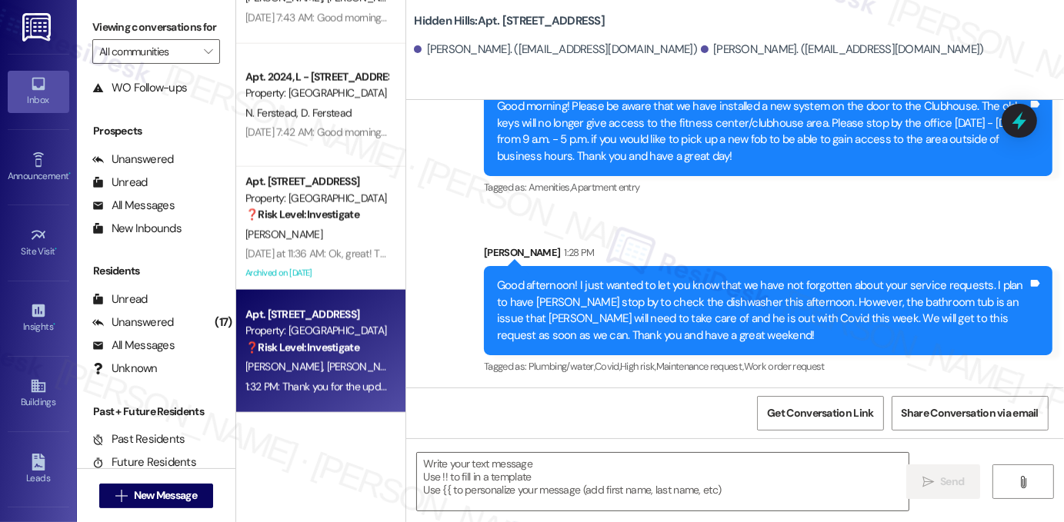
click at [699, 278] on div "Good afternoon! I just wanted to let you know that we have not forgotten about …" at bounding box center [762, 311] width 531 height 66
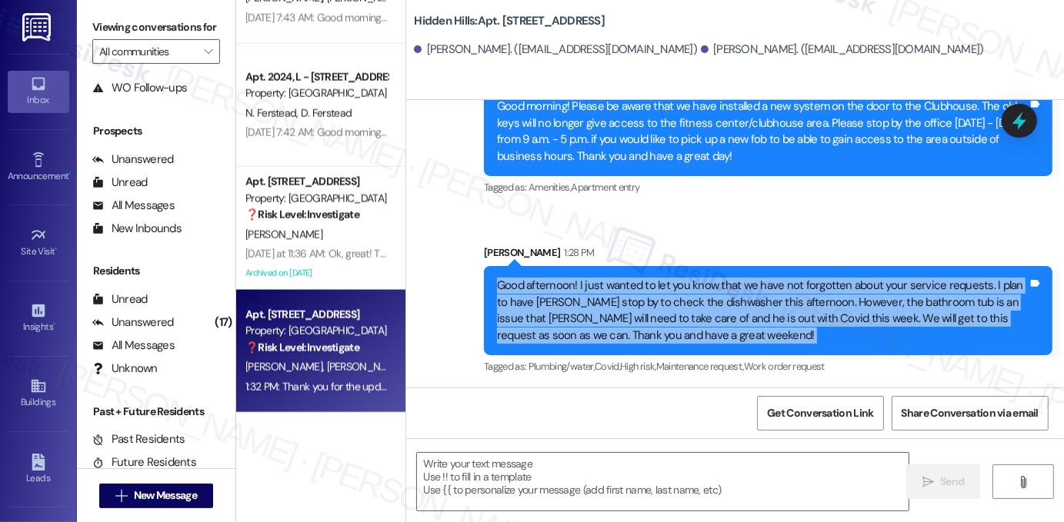
click at [699, 278] on div "Good afternoon! I just wanted to let you know that we have not forgotten about …" at bounding box center [762, 311] width 531 height 66
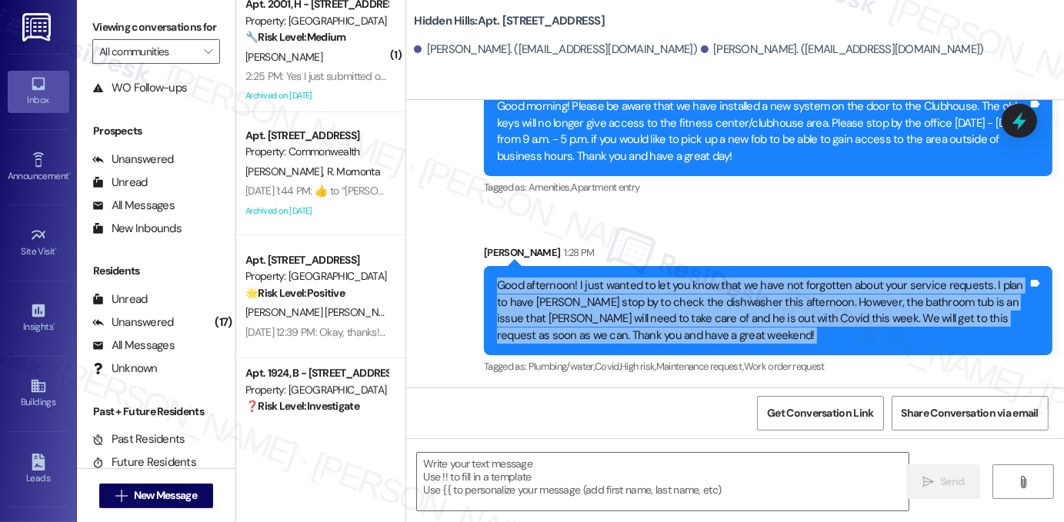
scroll to position [0, 0]
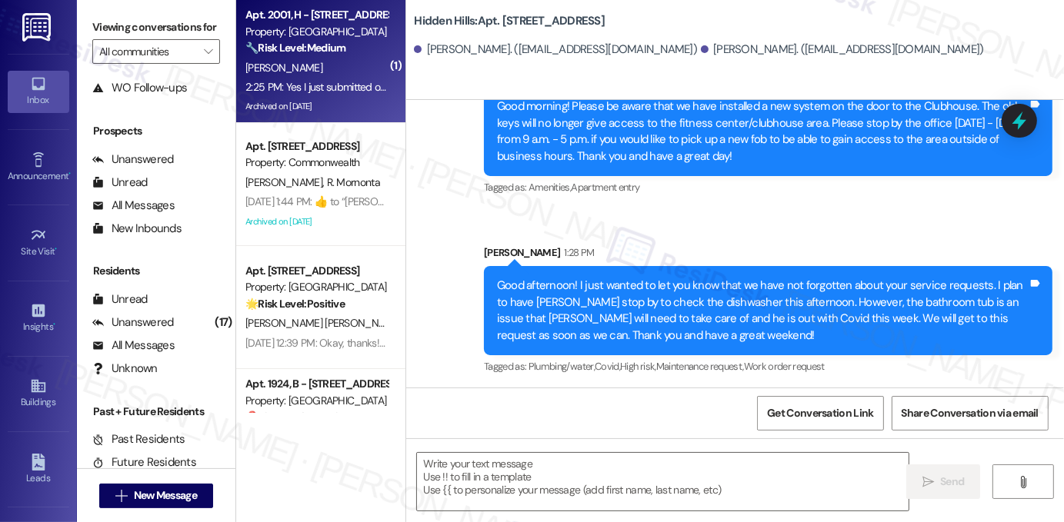
click at [319, 95] on div "2:25 PM: Yes I just submitted one [DATE] 2:25 PM: Yes I just submitted one [DAT…" at bounding box center [316, 87] width 145 height 19
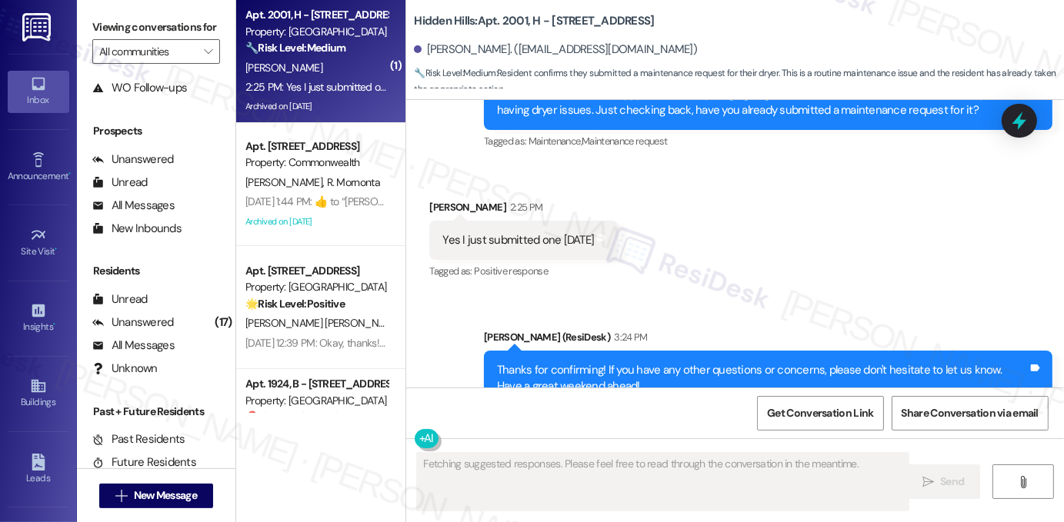
scroll to position [4398, 0]
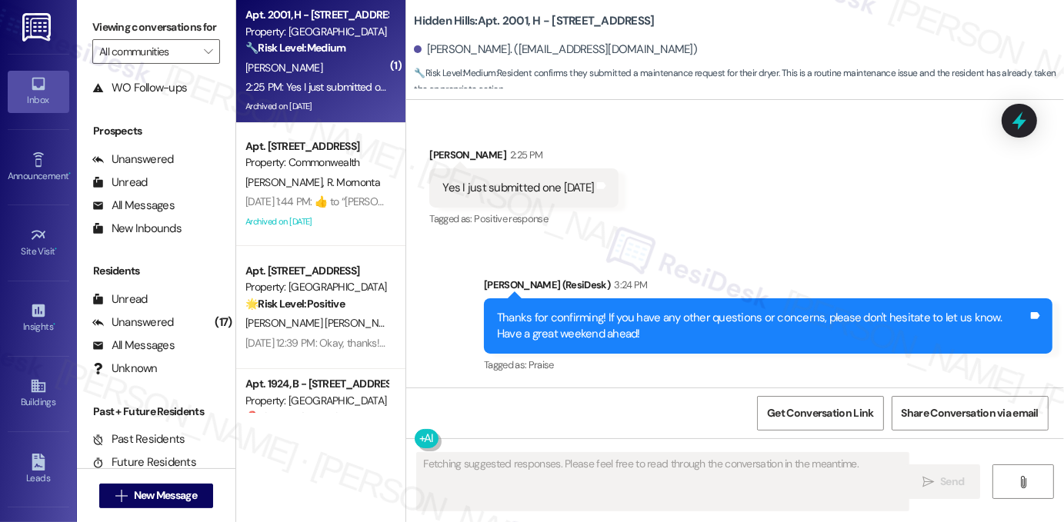
click at [609, 321] on div "Thanks for confirming! If you have any other questions or concerns, please don'…" at bounding box center [762, 326] width 531 height 33
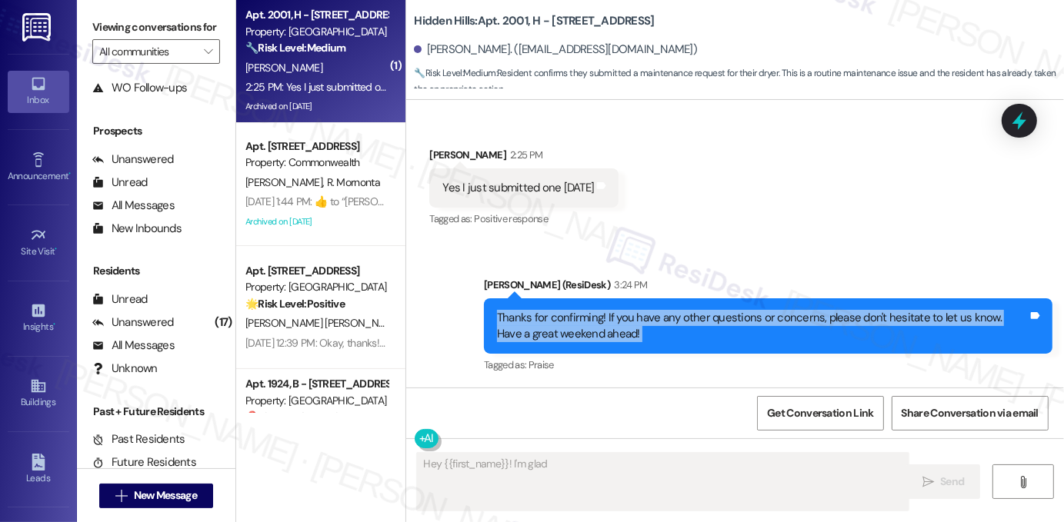
click at [609, 321] on div "Thanks for confirming! If you have any other questions or concerns, please don'…" at bounding box center [762, 326] width 531 height 33
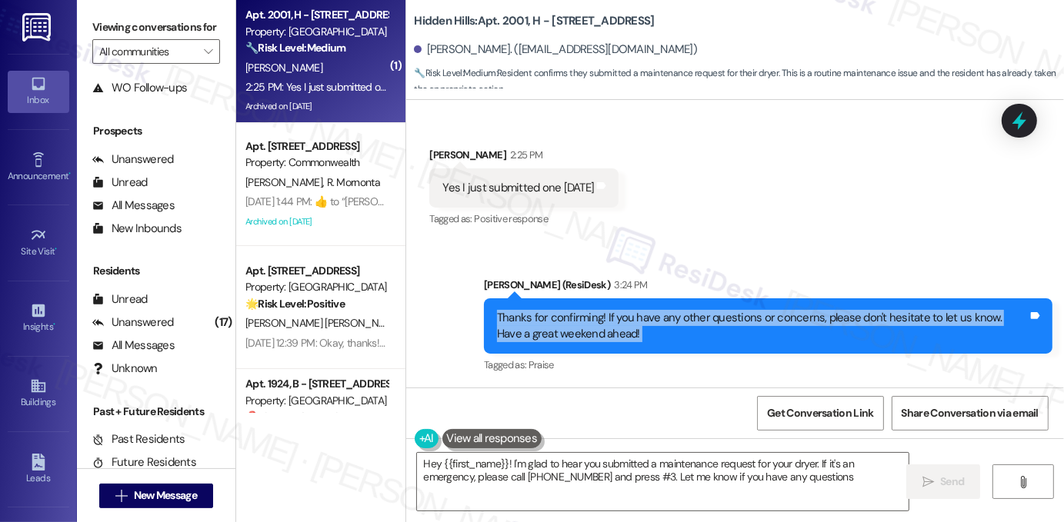
type textarea "Hey {{first_name}}! I'm glad to hear you submitted a maintenance request for yo…"
